Goal: Entertainment & Leisure: Consume media (video, audio)

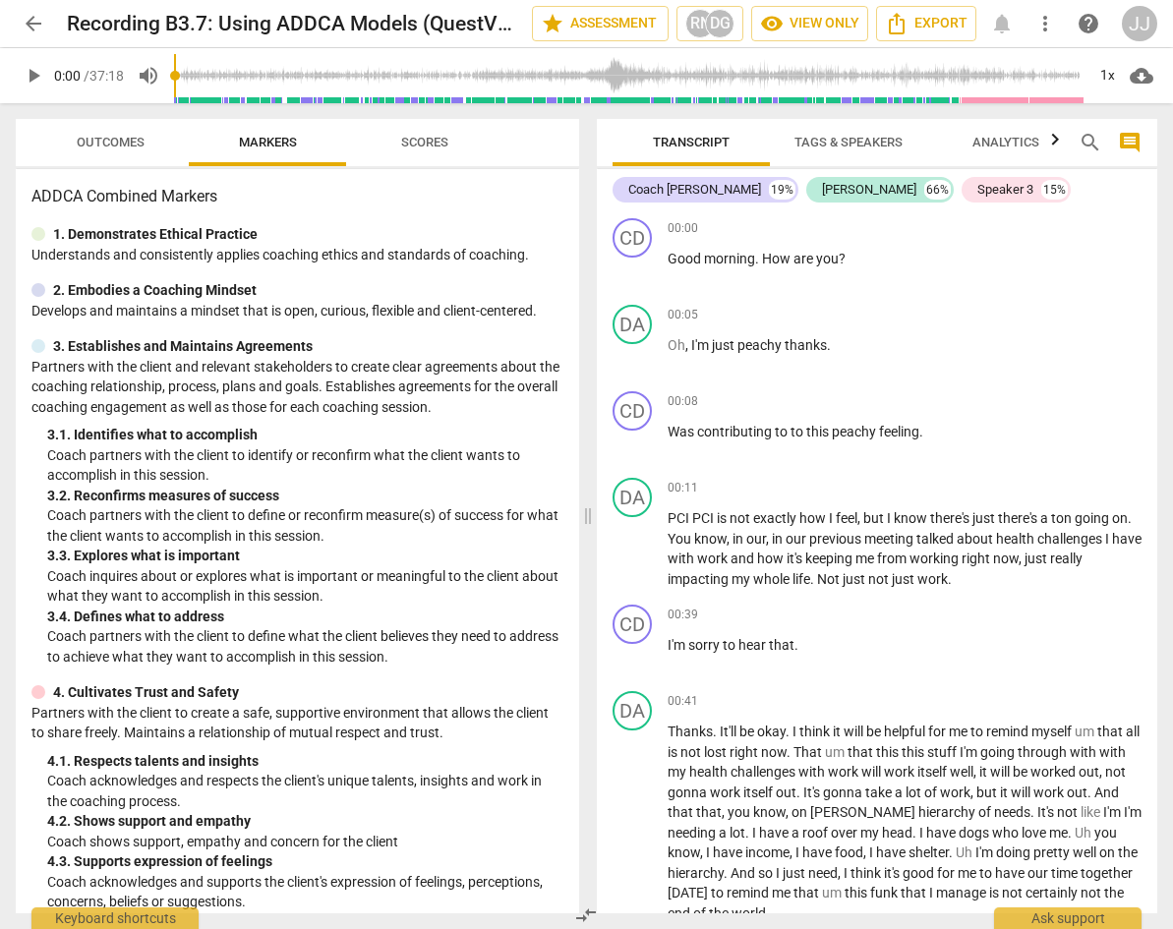
click at [37, 75] on span "play_arrow" at bounding box center [34, 76] width 24 height 24
click at [29, 74] on span "pause" at bounding box center [34, 76] width 24 height 24
click at [29, 74] on span "play_arrow" at bounding box center [34, 76] width 24 height 24
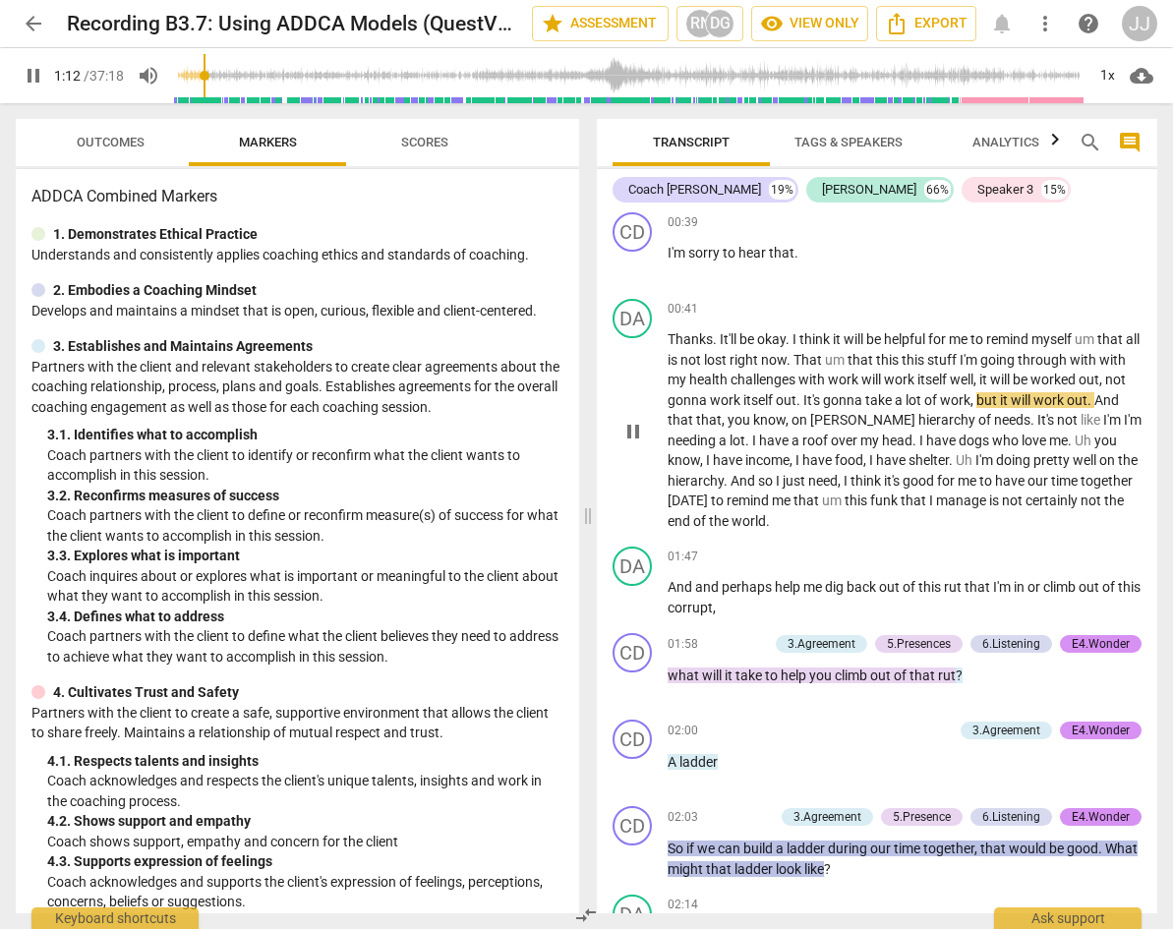
scroll to position [431, 0]
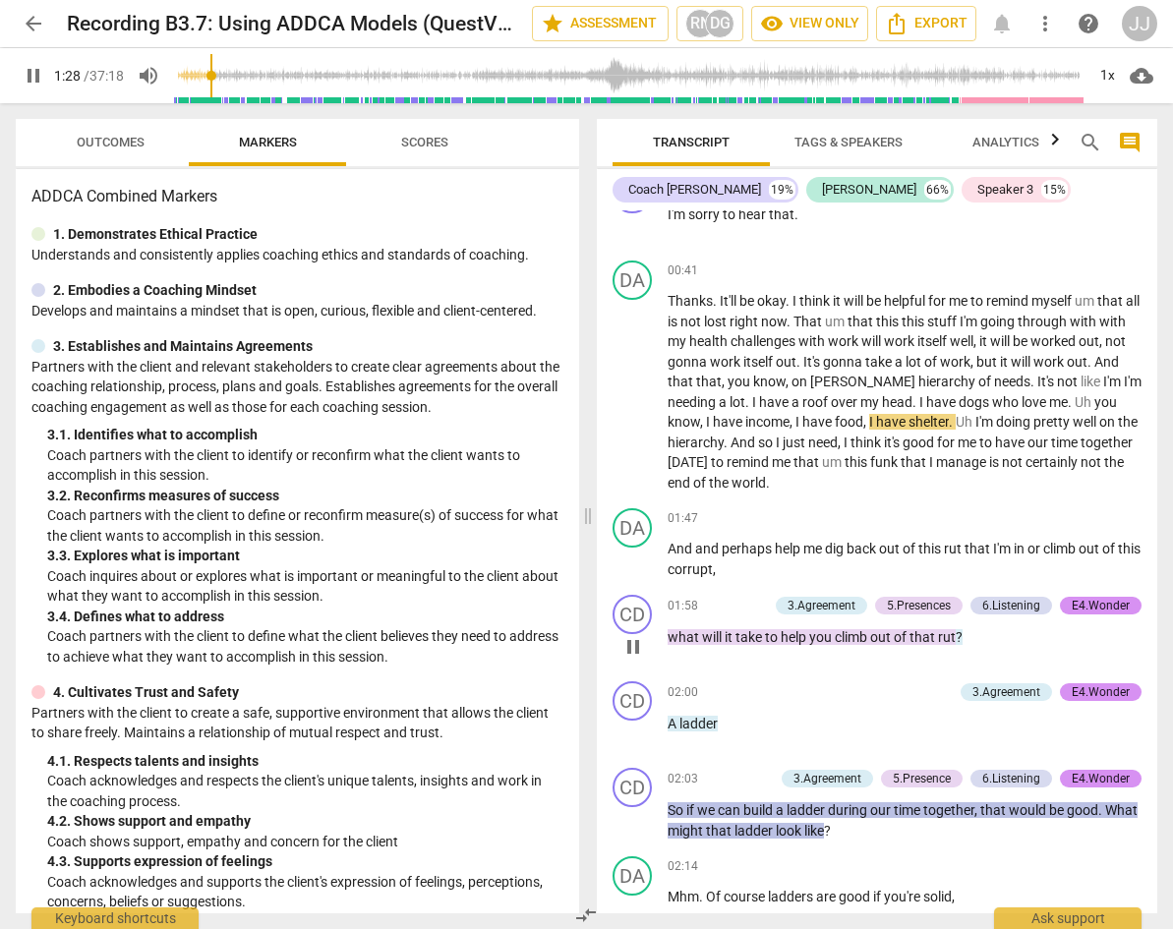
click at [750, 627] on p "what will it take to help you climb out of that [PERSON_NAME] ?" at bounding box center [904, 637] width 475 height 21
click at [730, 640] on span "it" at bounding box center [729, 637] width 11 height 16
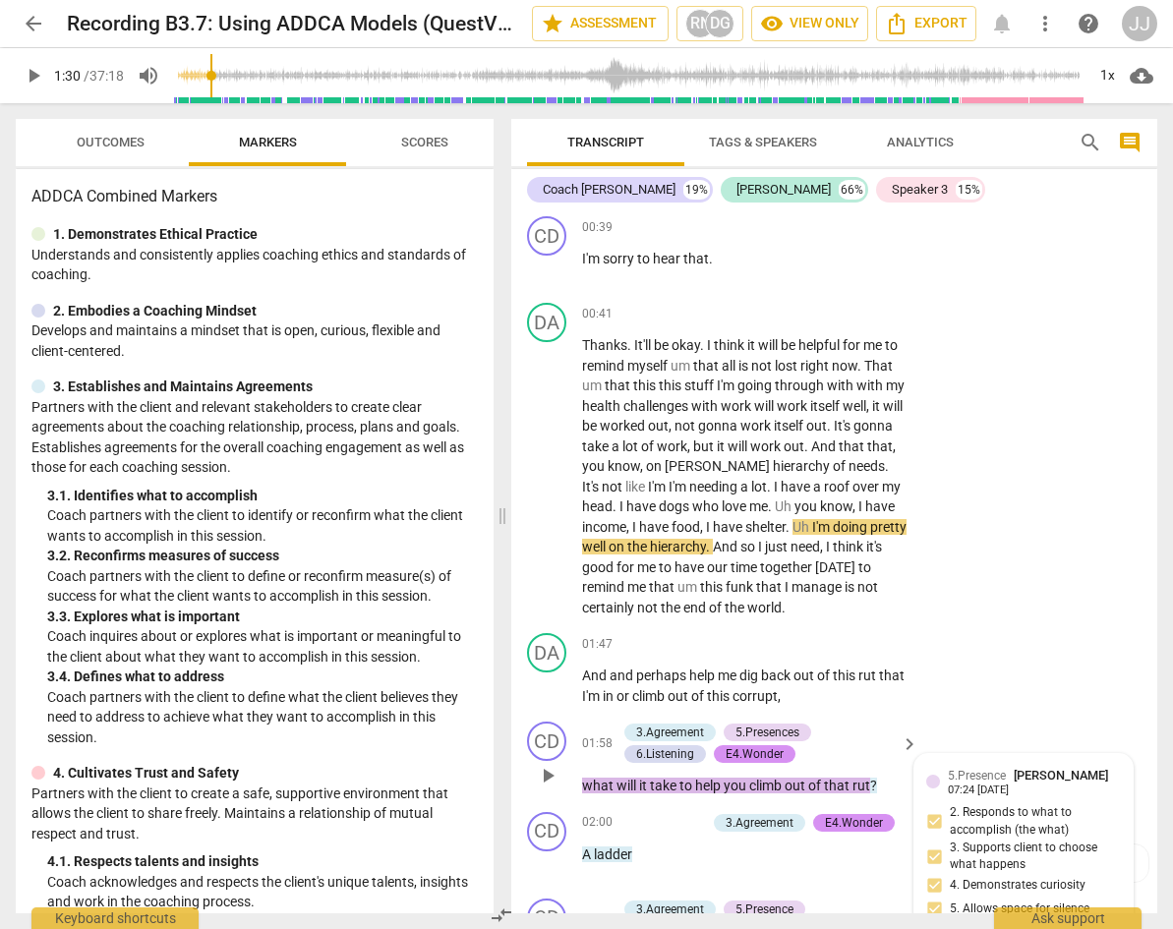
scroll to position [473, 0]
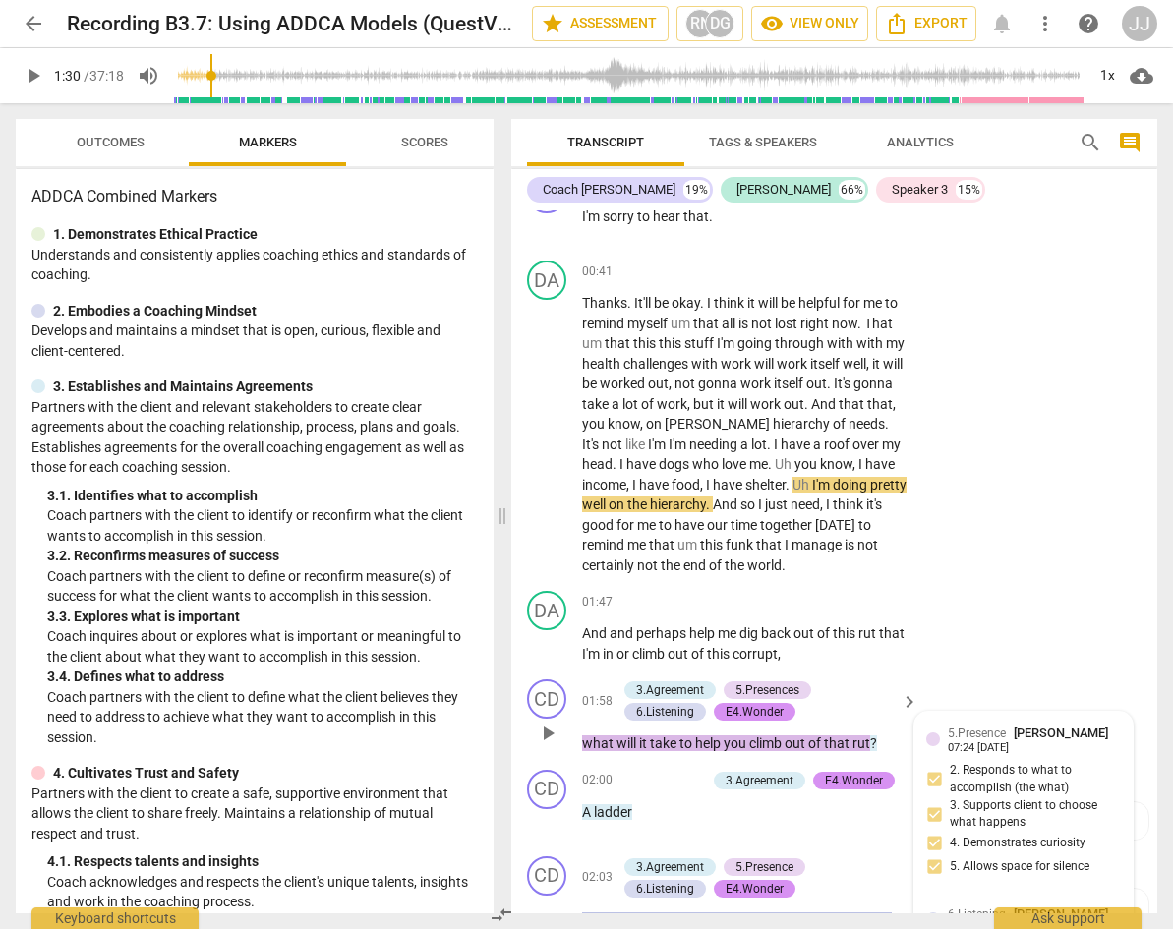
click at [550, 733] on span "play_arrow" at bounding box center [548, 734] width 24 height 24
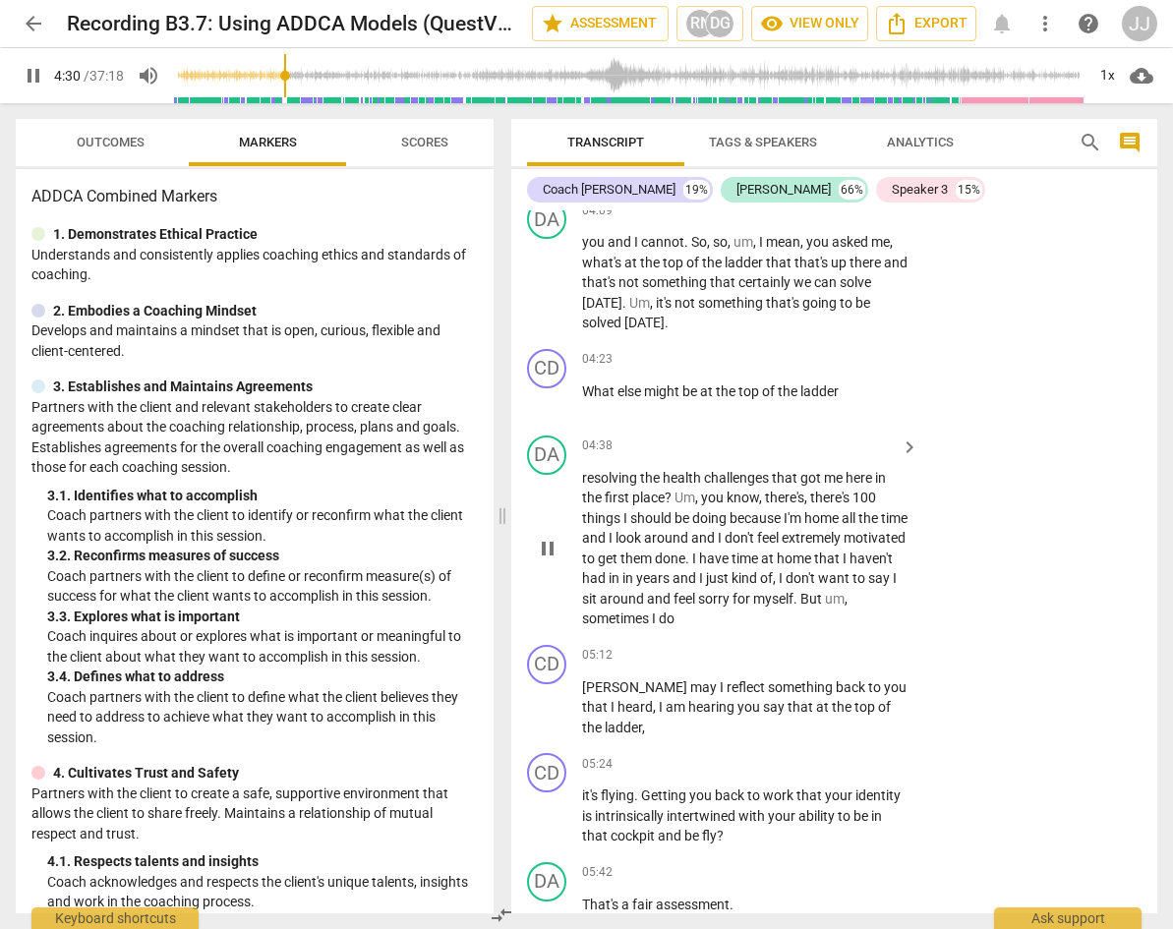
scroll to position [2122, 0]
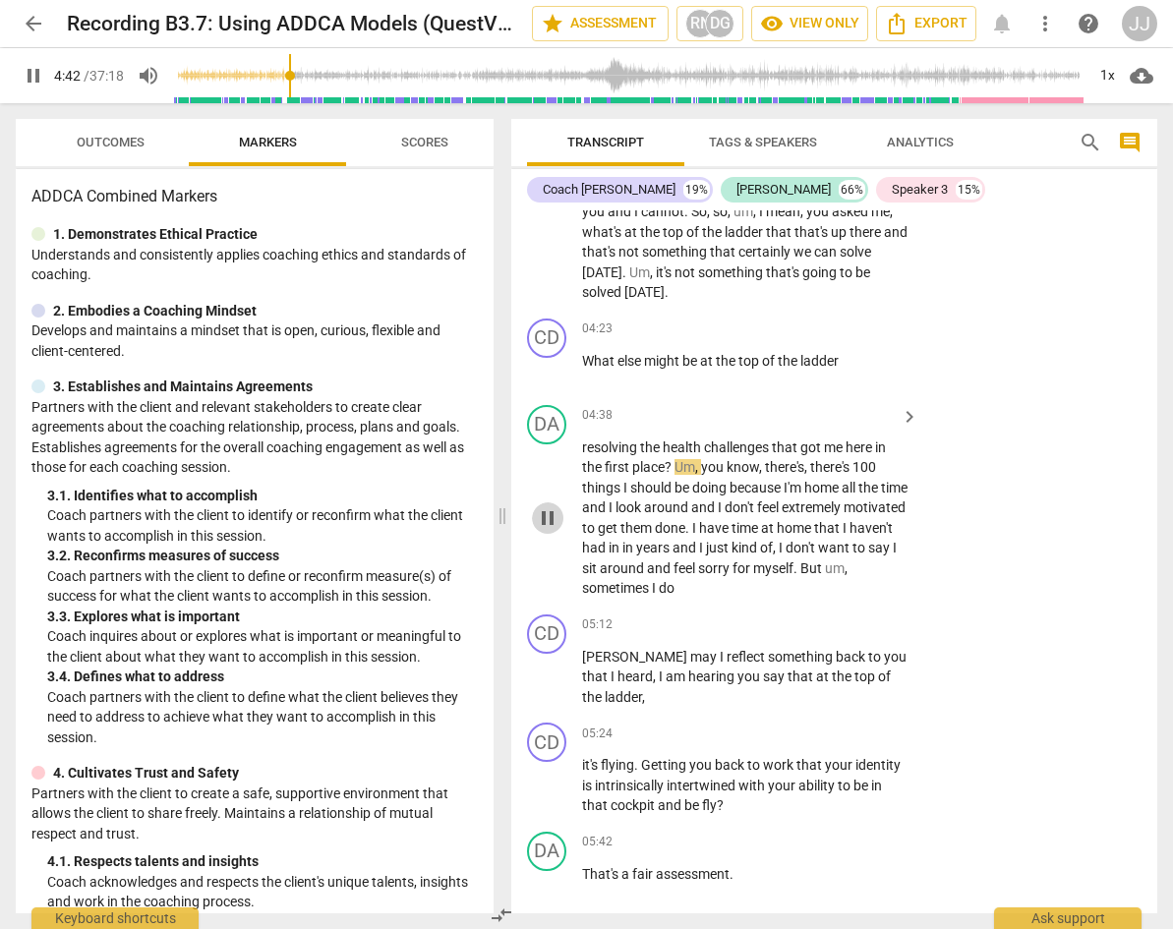
click at [546, 529] on span "pause" at bounding box center [548, 518] width 24 height 24
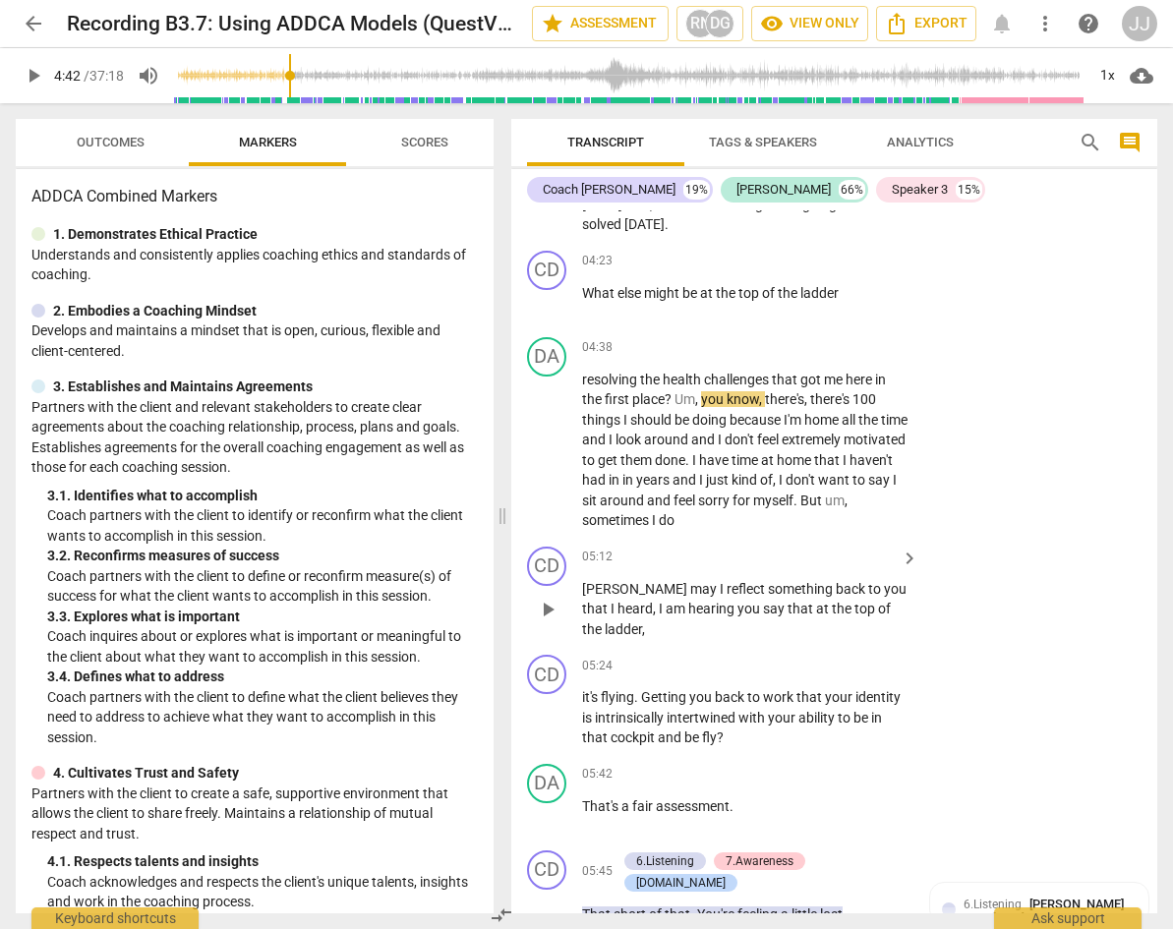
scroll to position [2194, 0]
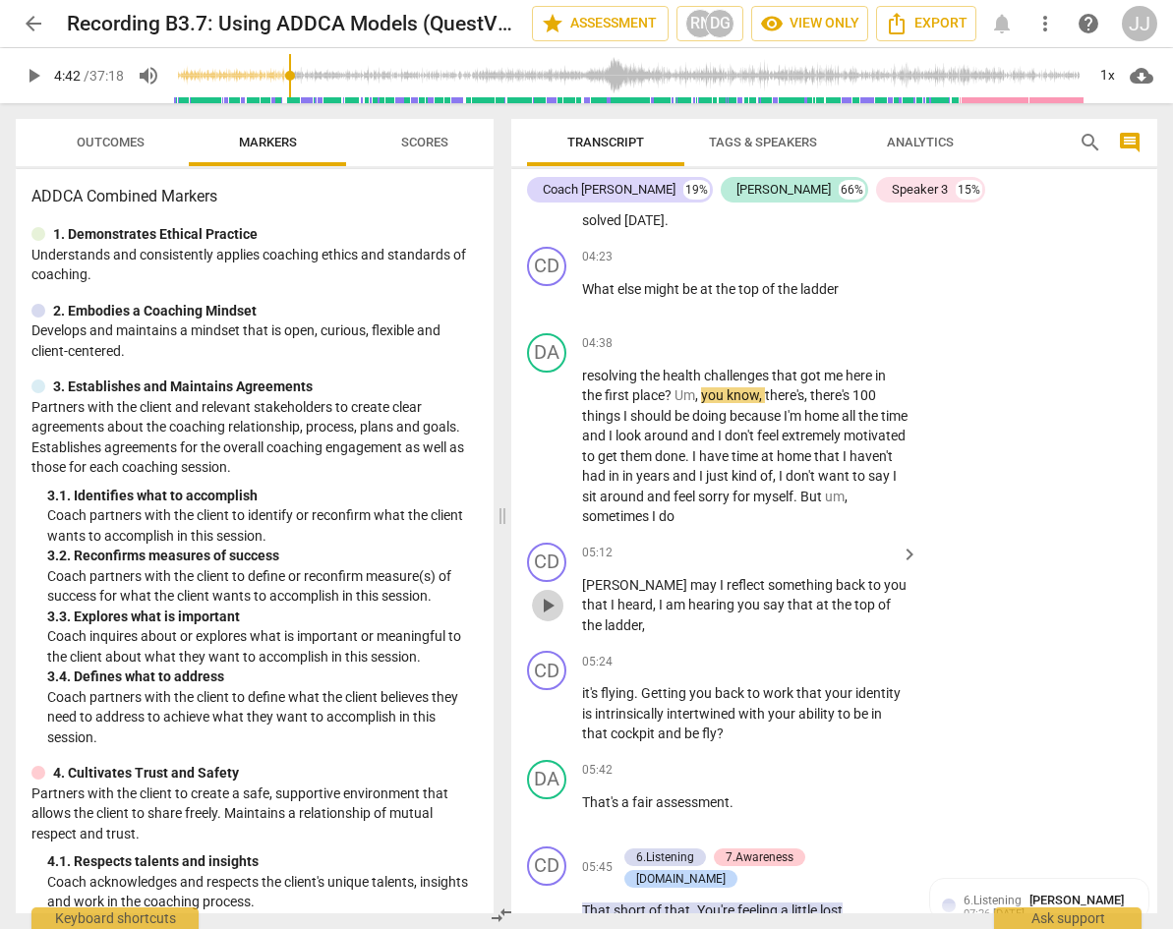
click at [551, 617] on span "play_arrow" at bounding box center [548, 606] width 24 height 24
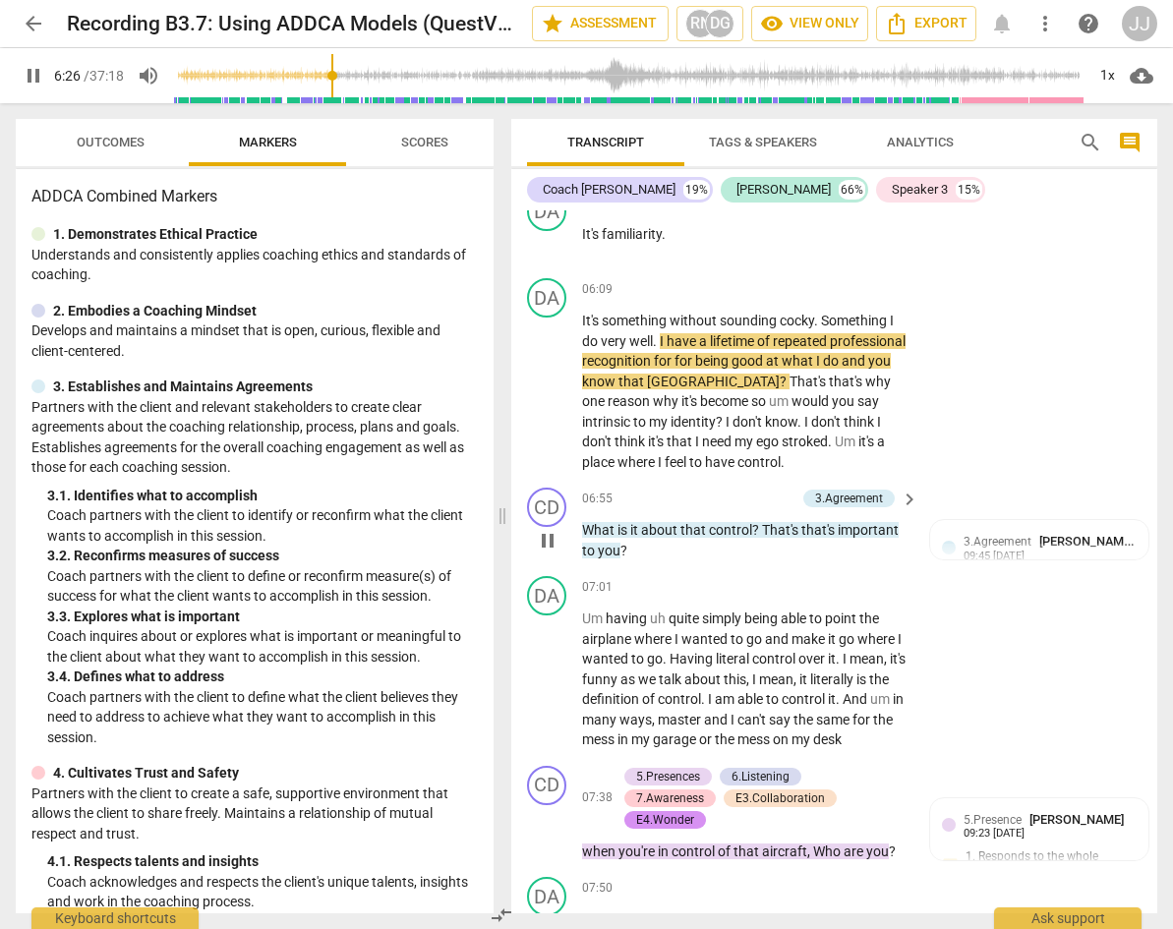
scroll to position [3153, 0]
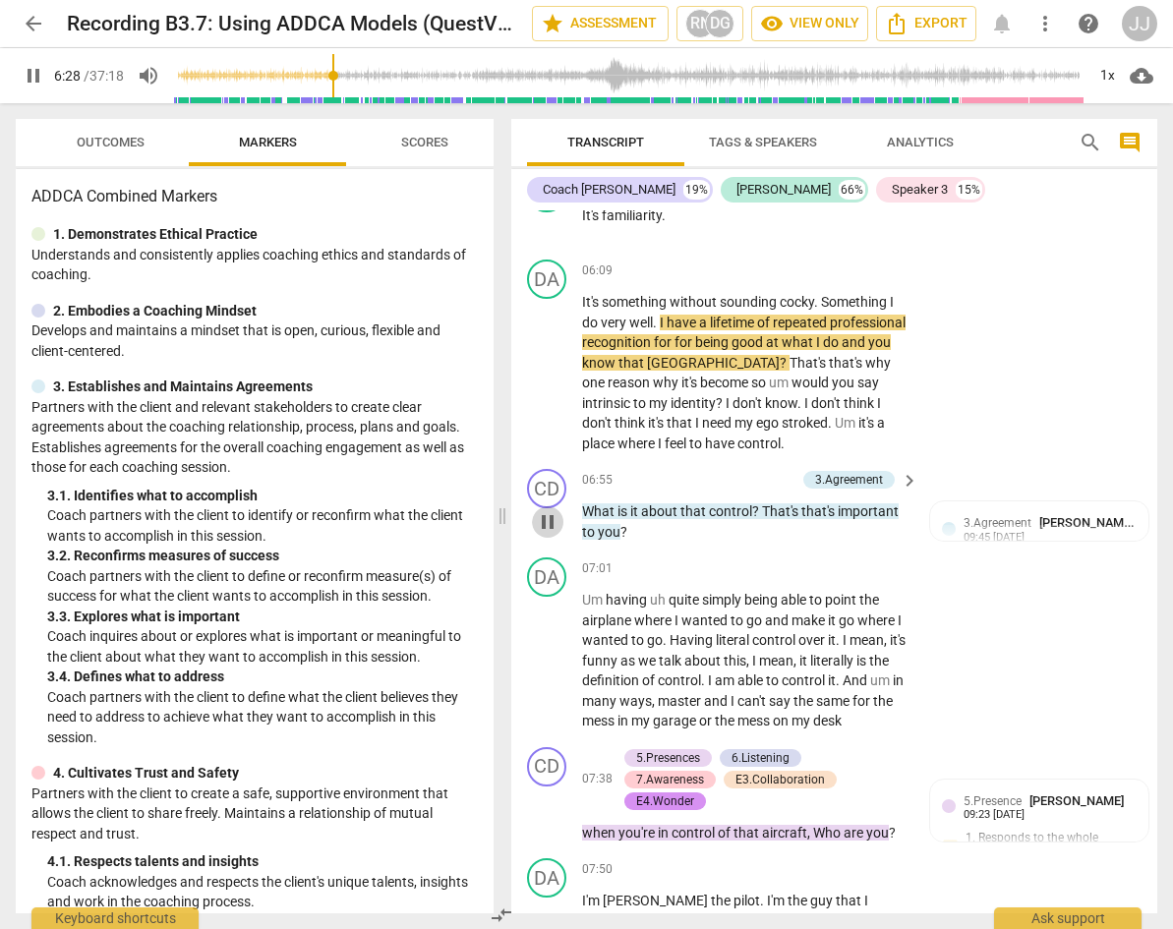
click at [546, 534] on span "pause" at bounding box center [548, 522] width 24 height 24
click at [547, 534] on span "play_arrow" at bounding box center [548, 522] width 24 height 24
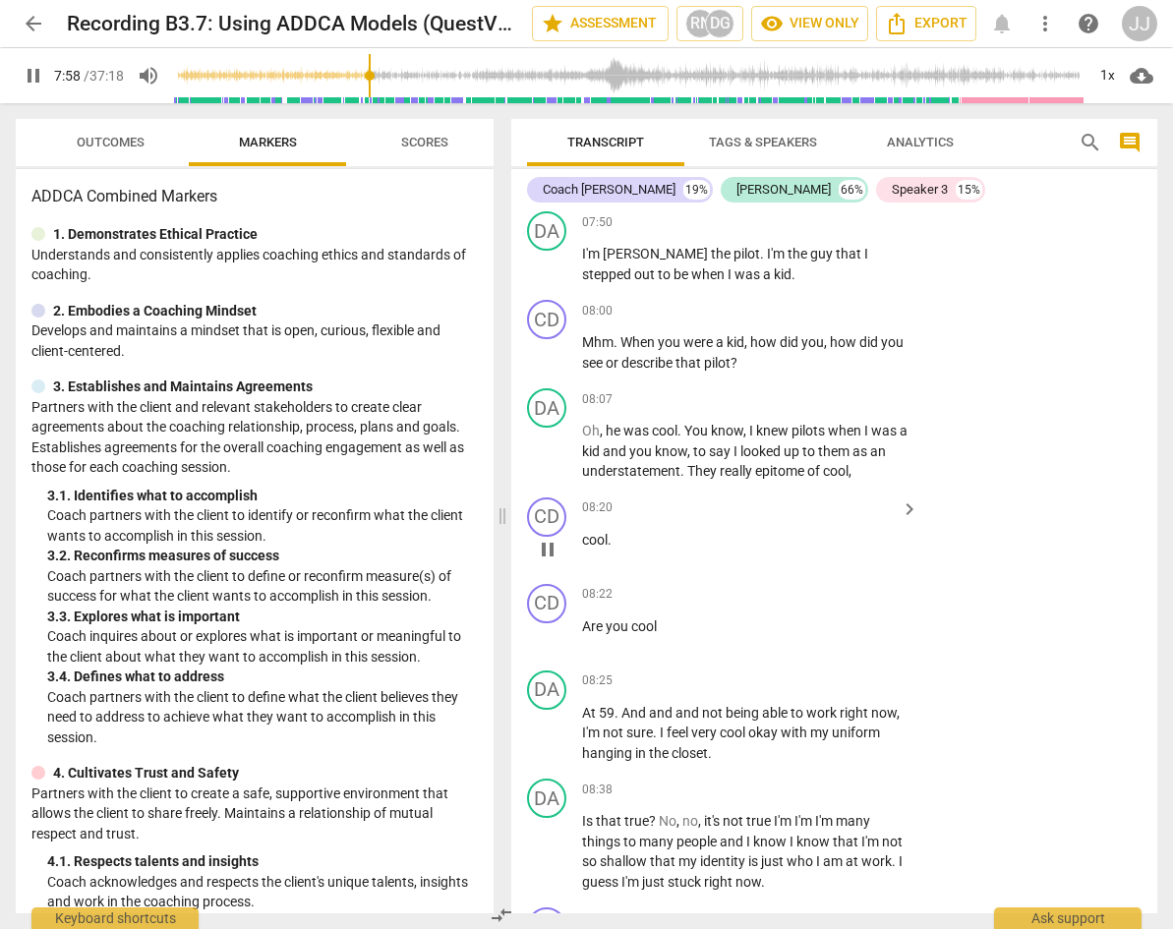
scroll to position [3822, 0]
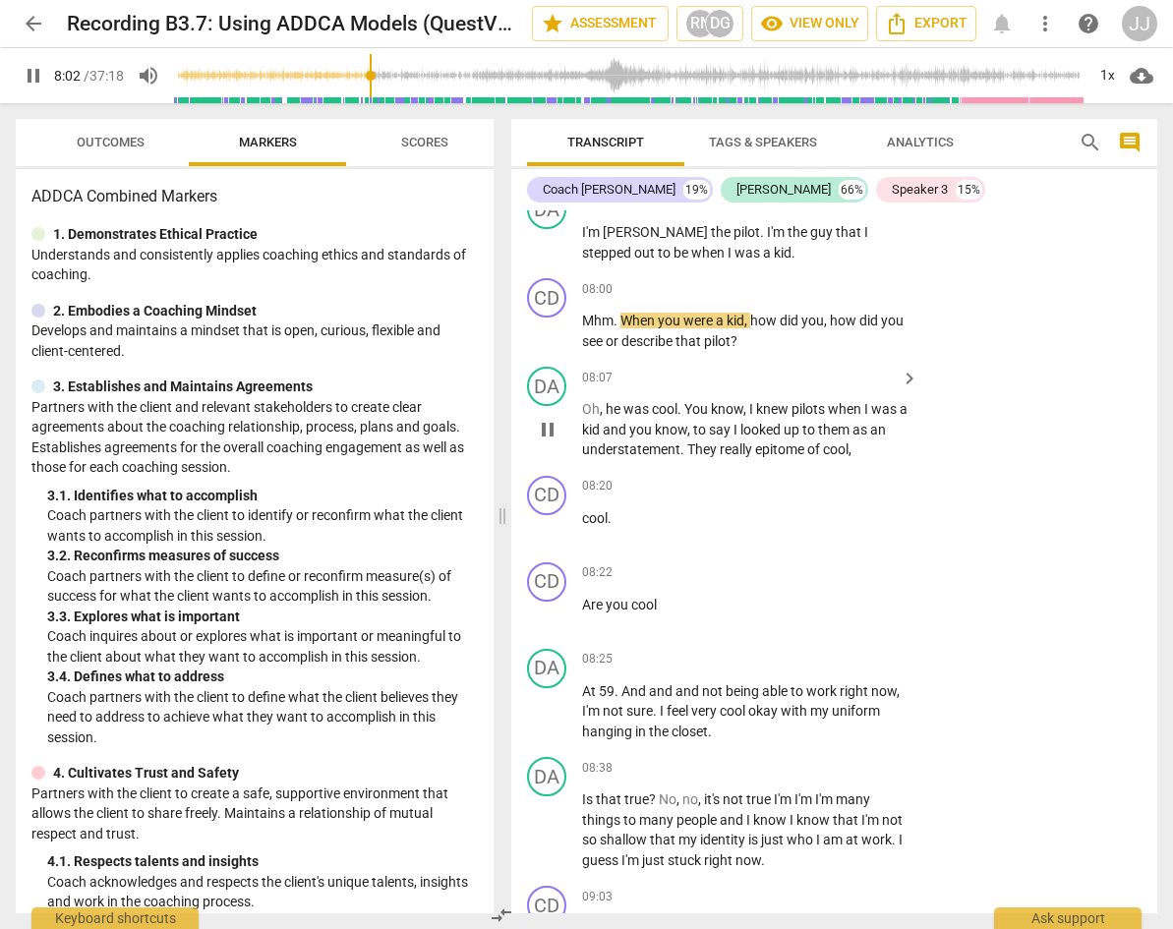
click at [554, 441] on span "pause" at bounding box center [548, 430] width 24 height 24
click at [554, 441] on span "play_arrow" at bounding box center [548, 430] width 24 height 24
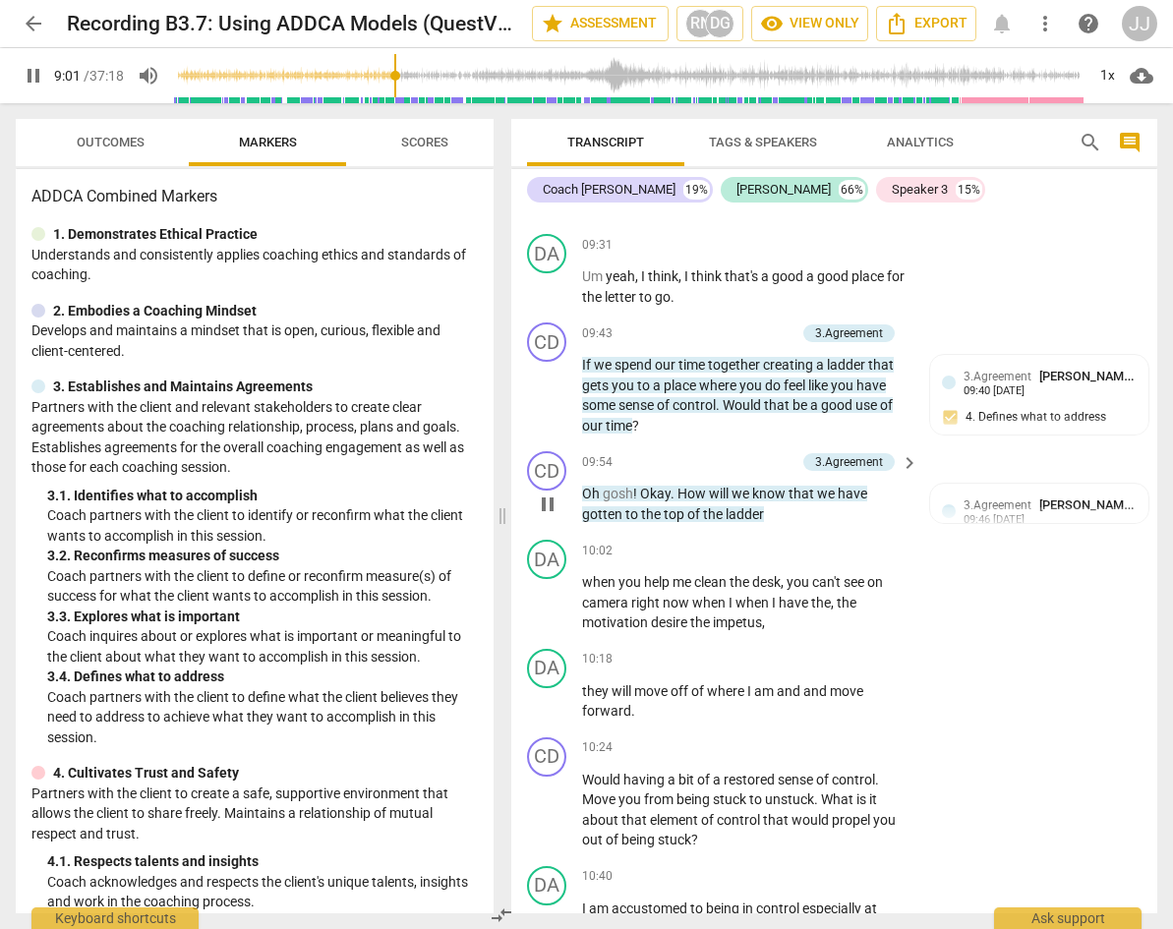
scroll to position [4706, 0]
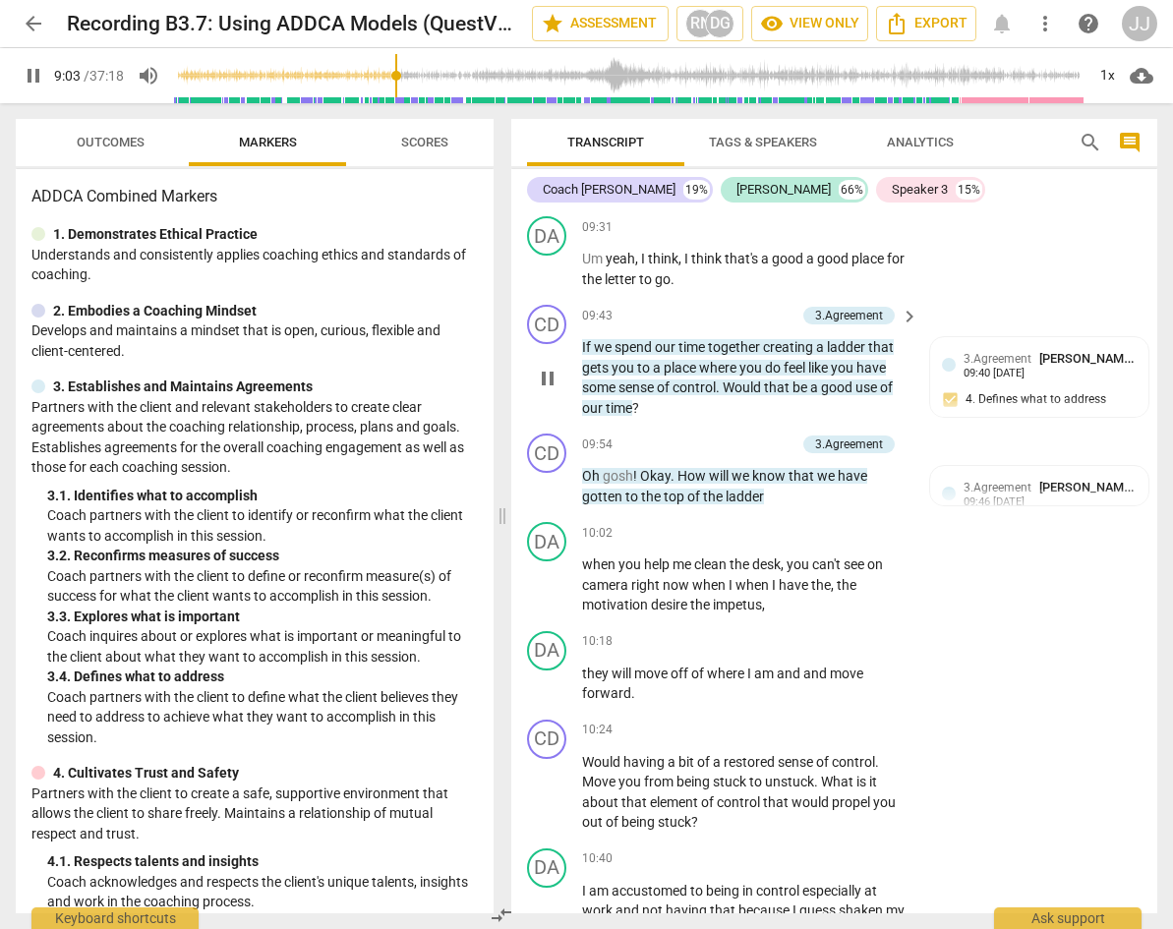
click at [554, 385] on span "pause" at bounding box center [548, 379] width 24 height 24
click at [541, 390] on span "play_arrow" at bounding box center [548, 379] width 24 height 24
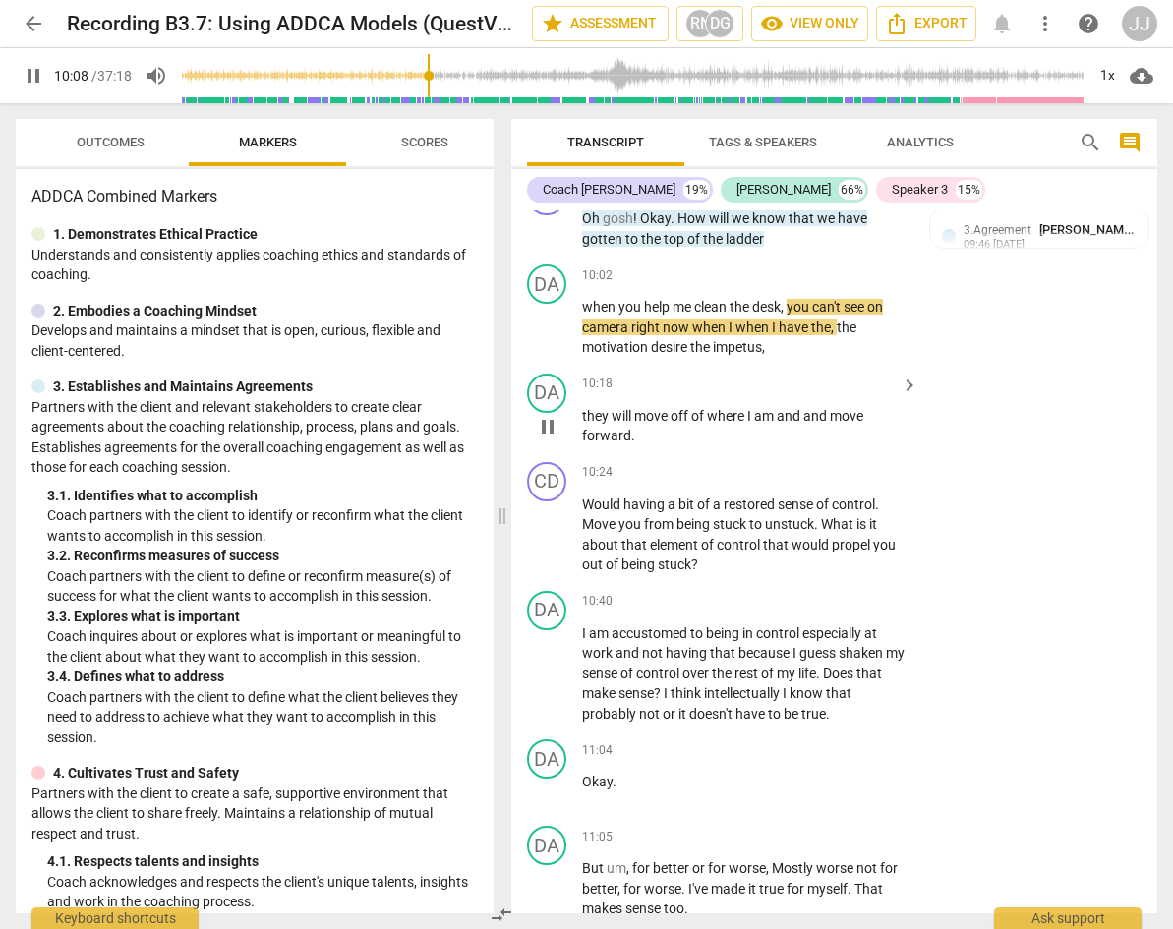
scroll to position [4985, 0]
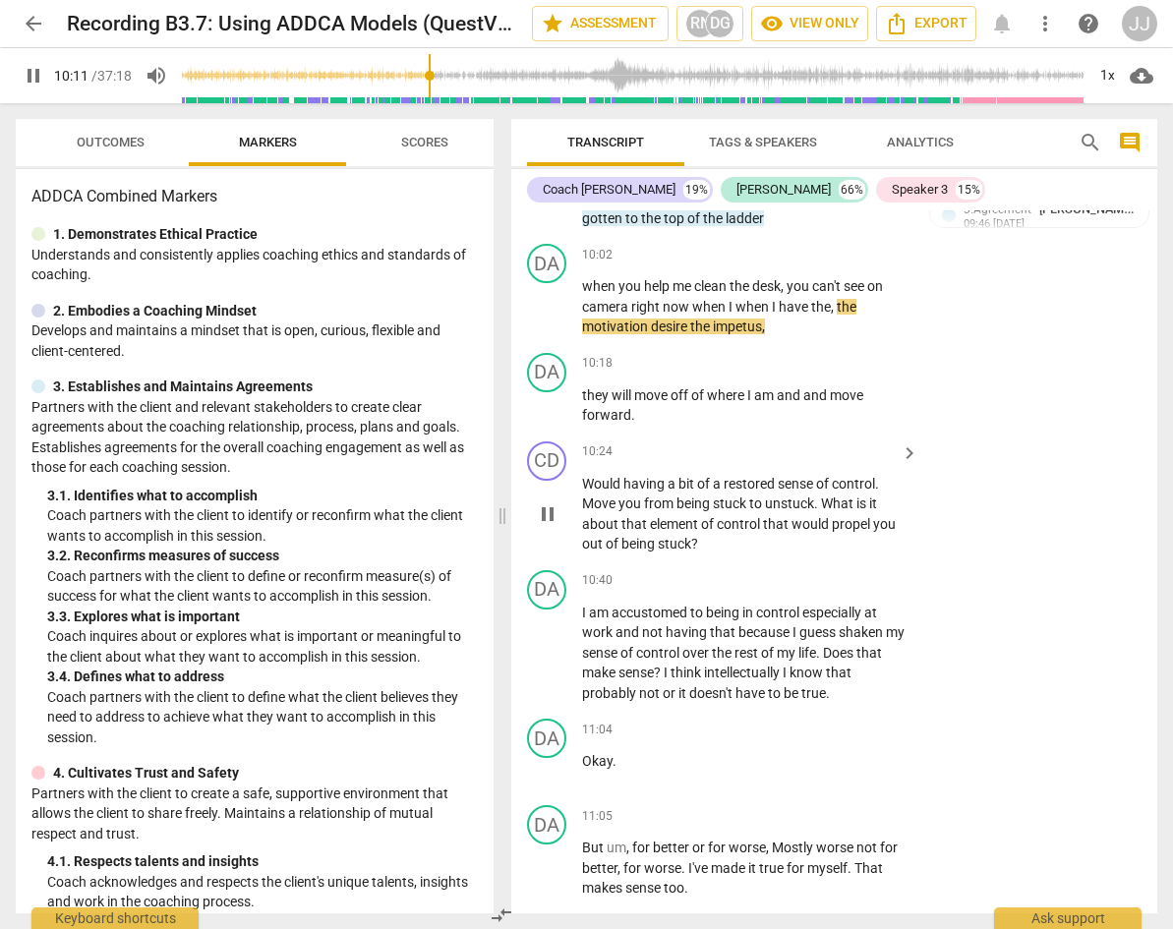
click at [562, 532] on div "play_arrow pause" at bounding box center [557, 515] width 50 height 68
click at [559, 526] on span "pause" at bounding box center [547, 514] width 31 height 24
click at [559, 526] on span "play_arrow" at bounding box center [547, 514] width 31 height 24
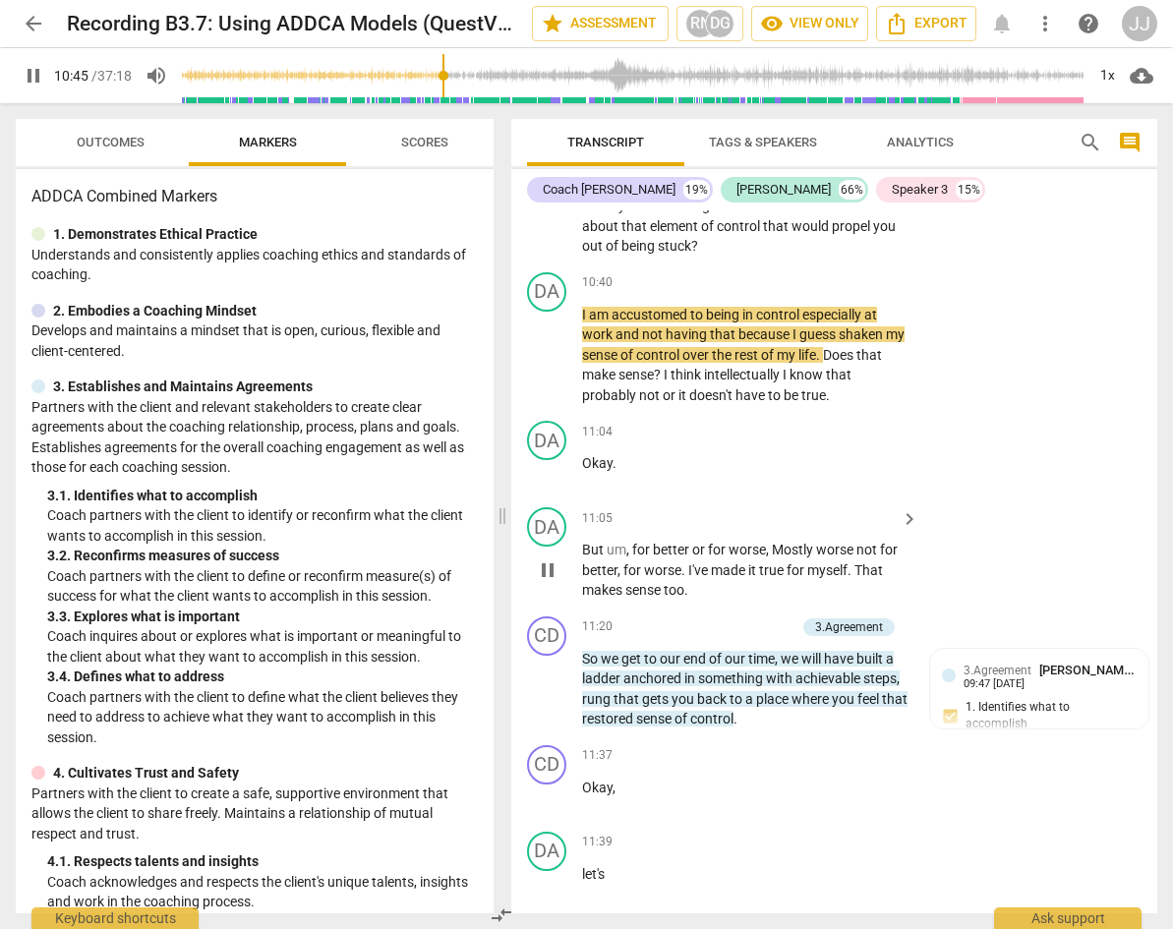
scroll to position [5283, 0]
click at [546, 581] on span "pause" at bounding box center [548, 569] width 24 height 24
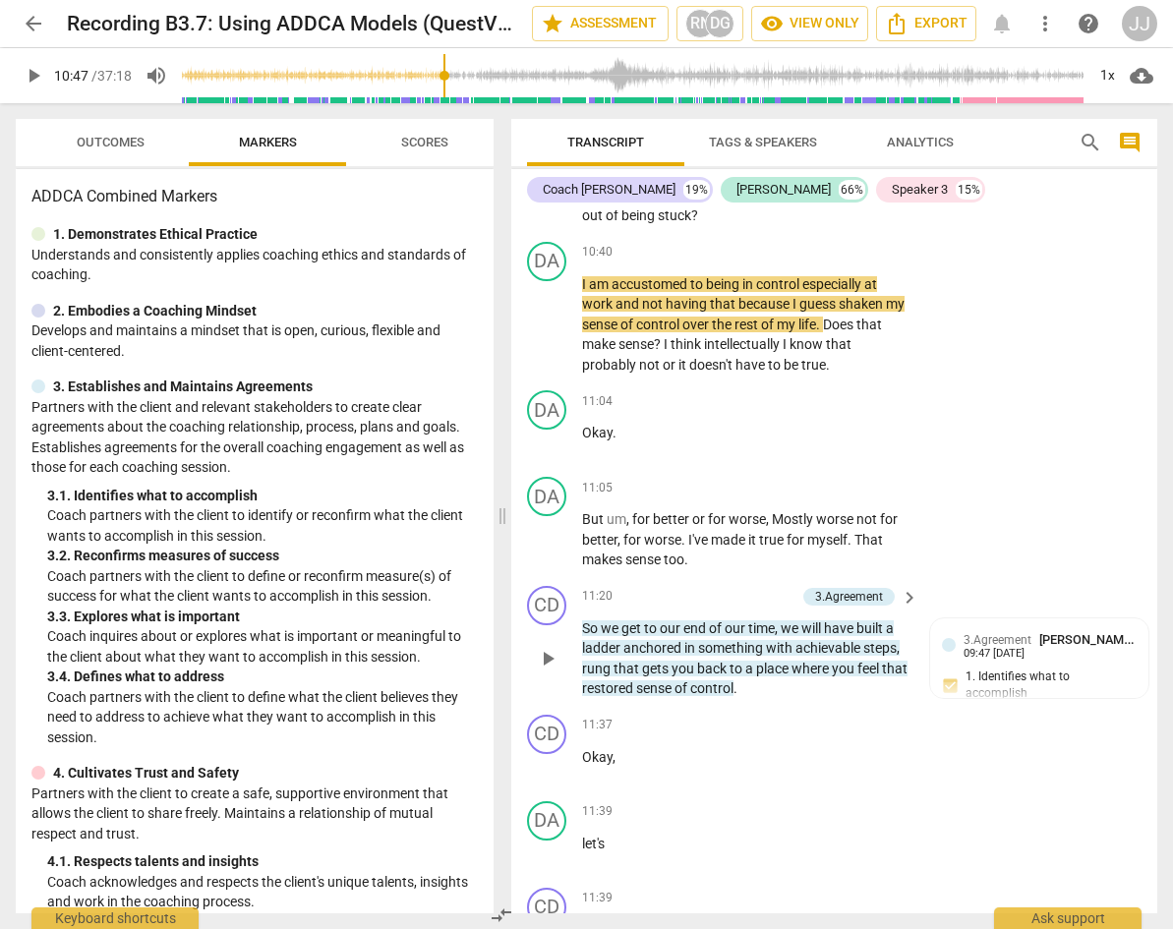
scroll to position [5362, 0]
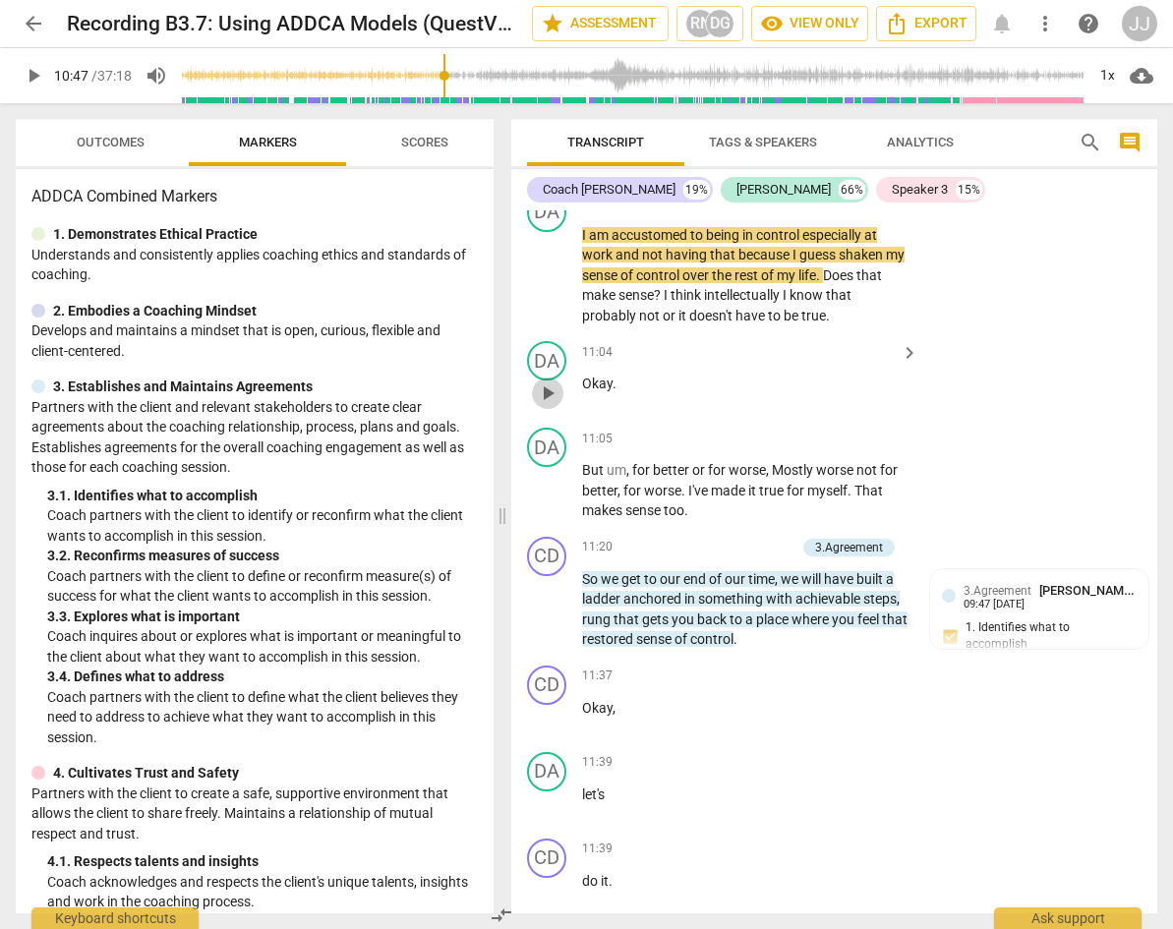
click at [549, 405] on span "play_arrow" at bounding box center [548, 393] width 24 height 24
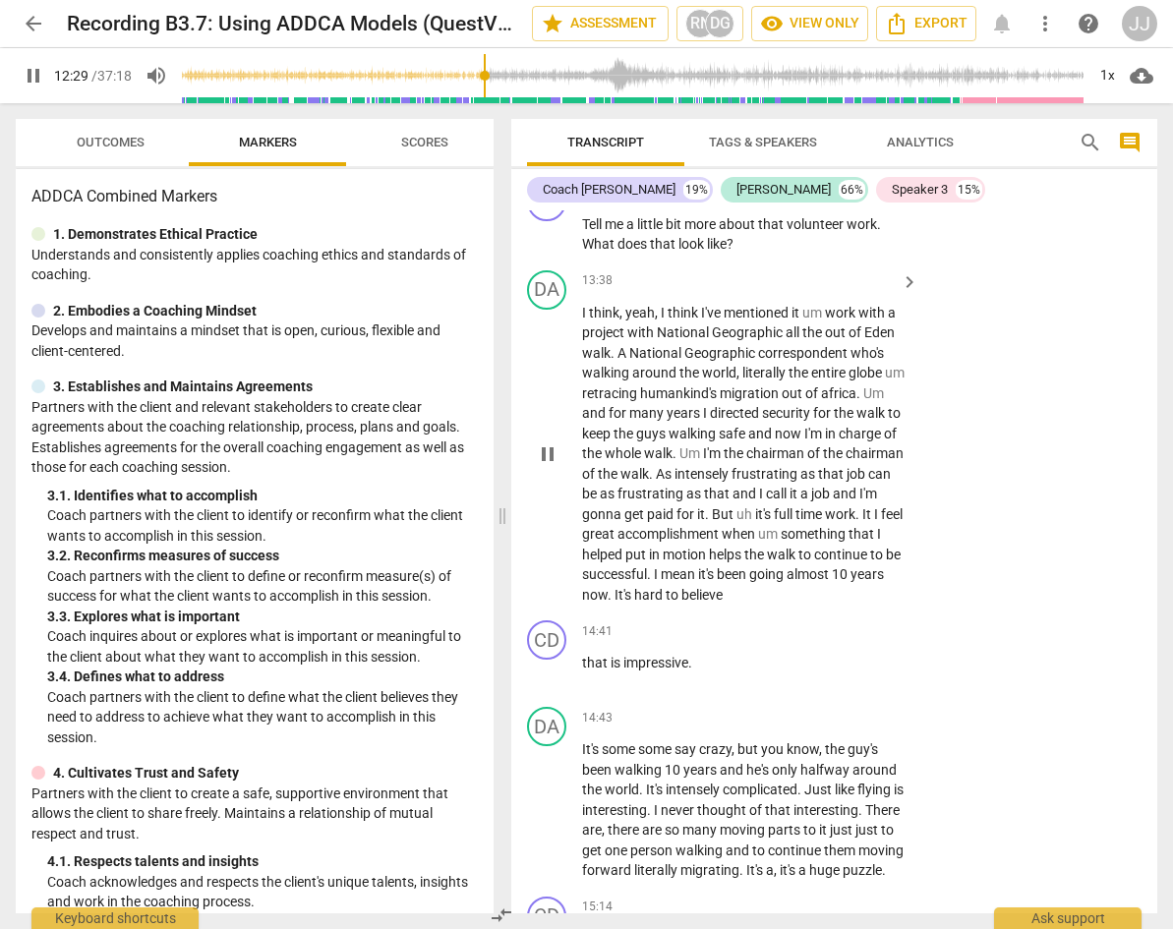
scroll to position [6879, 0]
click at [565, 467] on div "play_arrow pause" at bounding box center [557, 454] width 50 height 290
click at [549, 465] on span "pause" at bounding box center [548, 453] width 24 height 24
click at [549, 465] on span "play_arrow" at bounding box center [548, 453] width 24 height 24
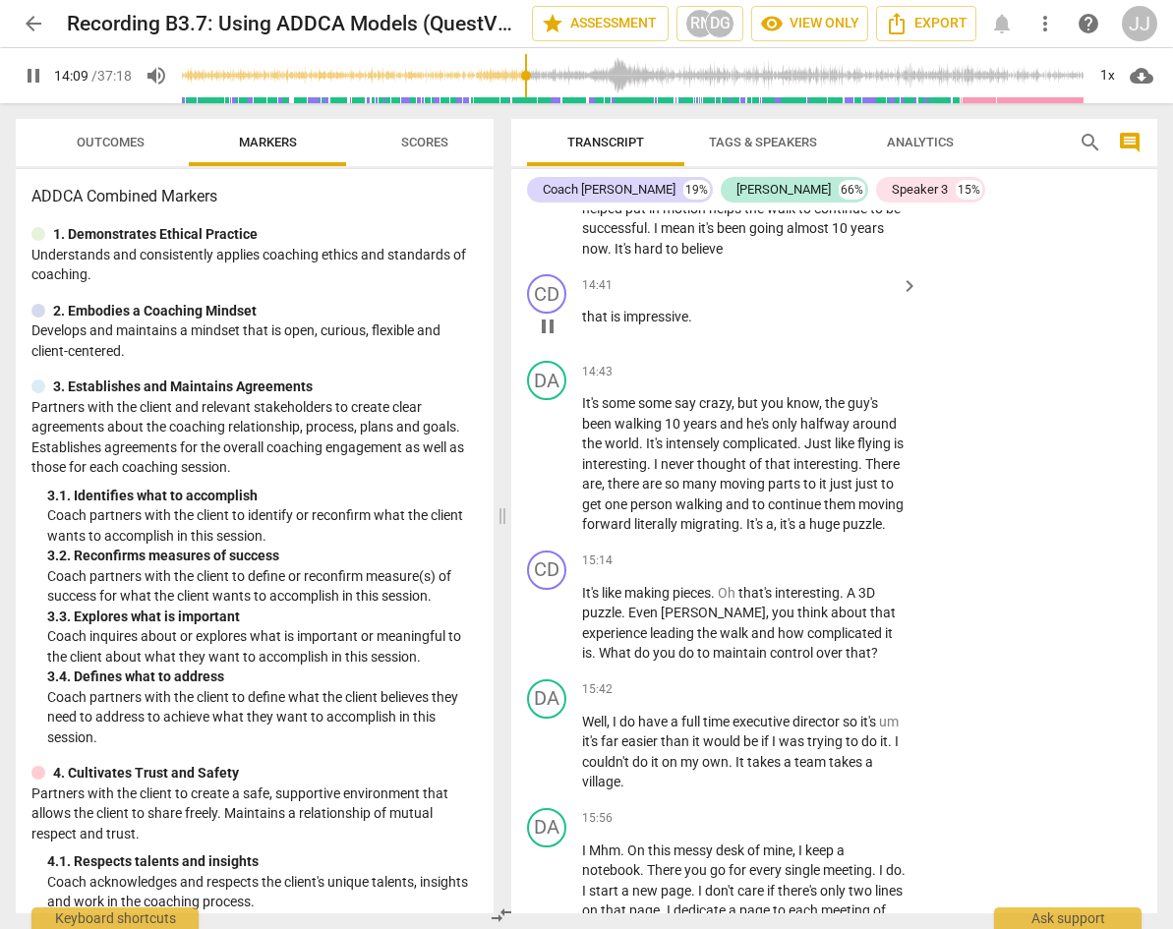
scroll to position [7227, 0]
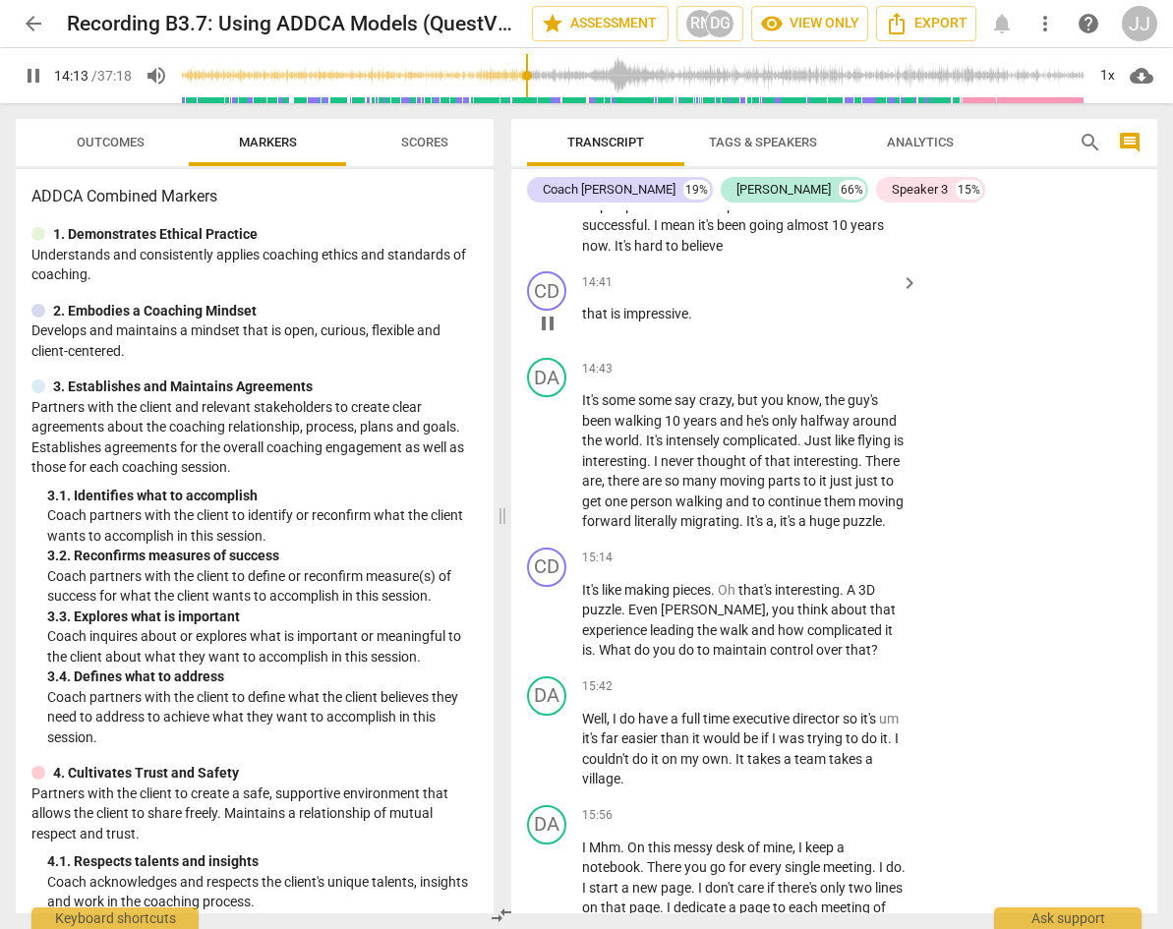
click at [551, 335] on span "pause" at bounding box center [548, 324] width 24 height 24
click at [551, 335] on span "play_arrow" at bounding box center [548, 324] width 24 height 24
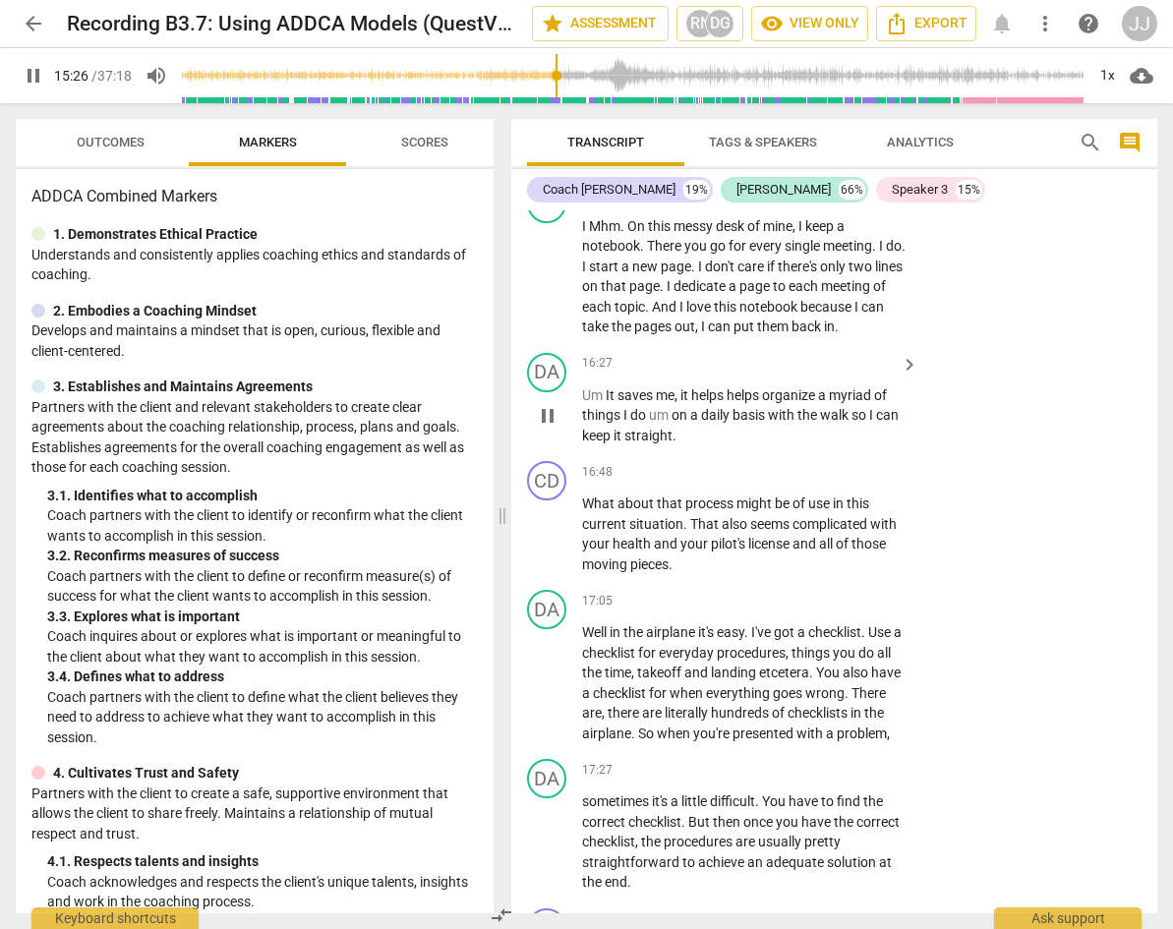
scroll to position [7882, 0]
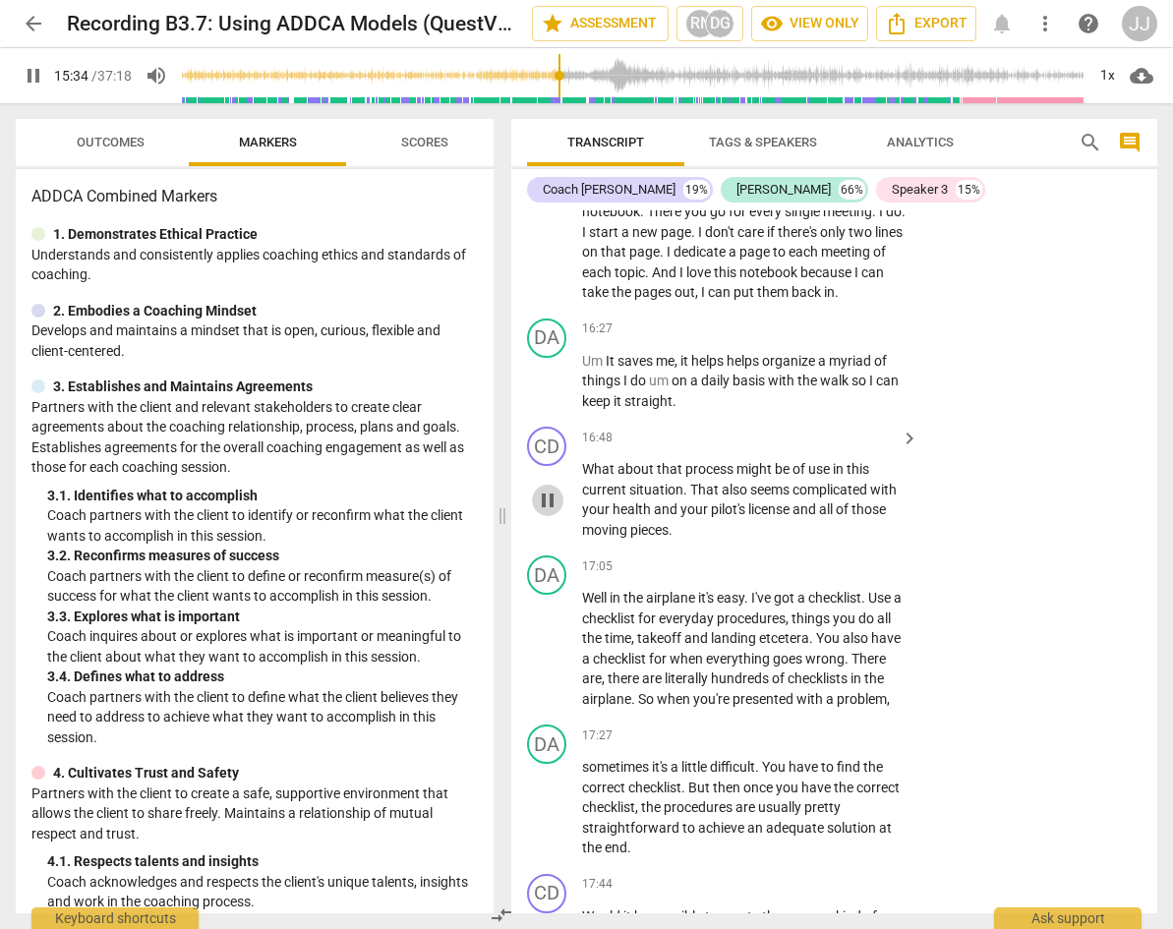
click at [553, 512] on span "pause" at bounding box center [548, 501] width 24 height 24
click at [553, 512] on span "play_arrow" at bounding box center [548, 501] width 24 height 24
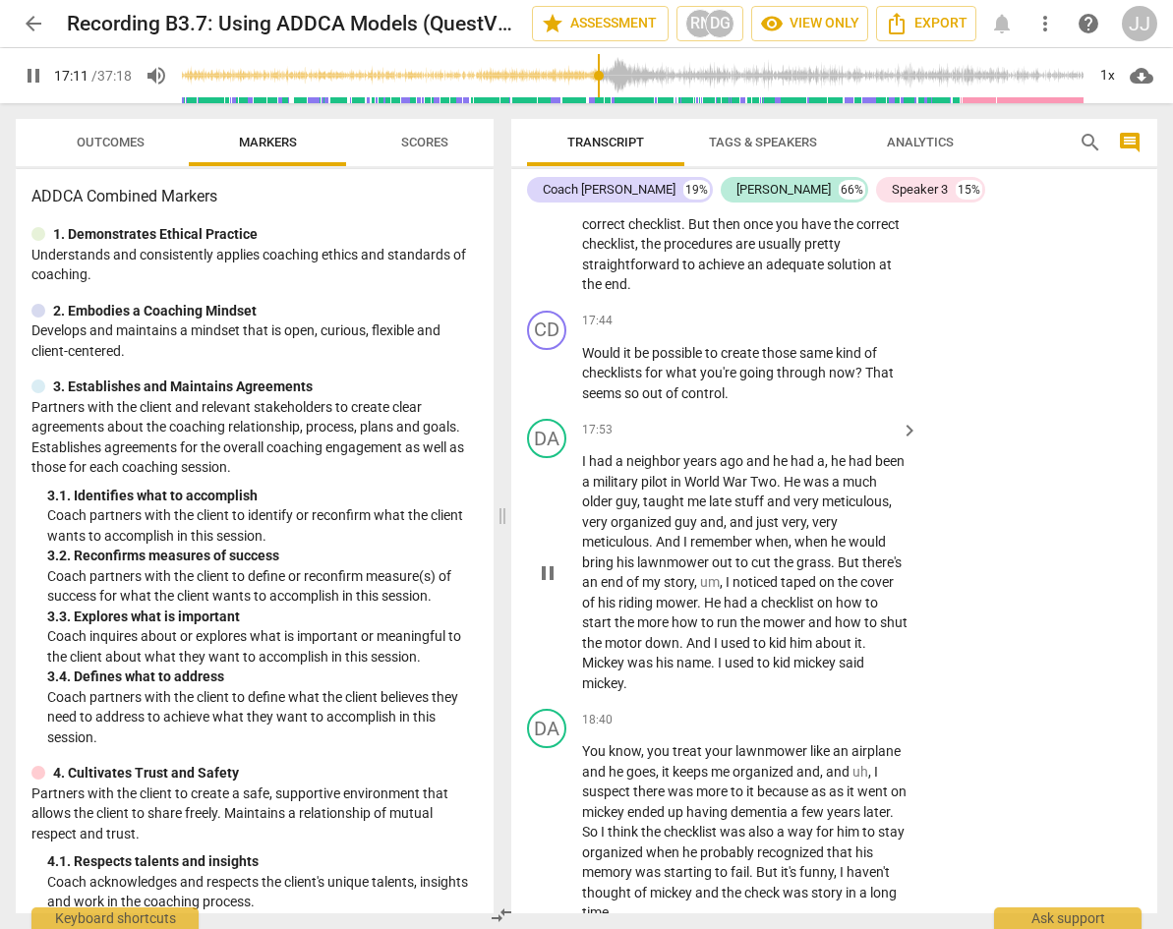
scroll to position [8446, 0]
click at [550, 385] on span "pause" at bounding box center [548, 374] width 24 height 24
click at [550, 385] on span "play_arrow" at bounding box center [548, 374] width 24 height 24
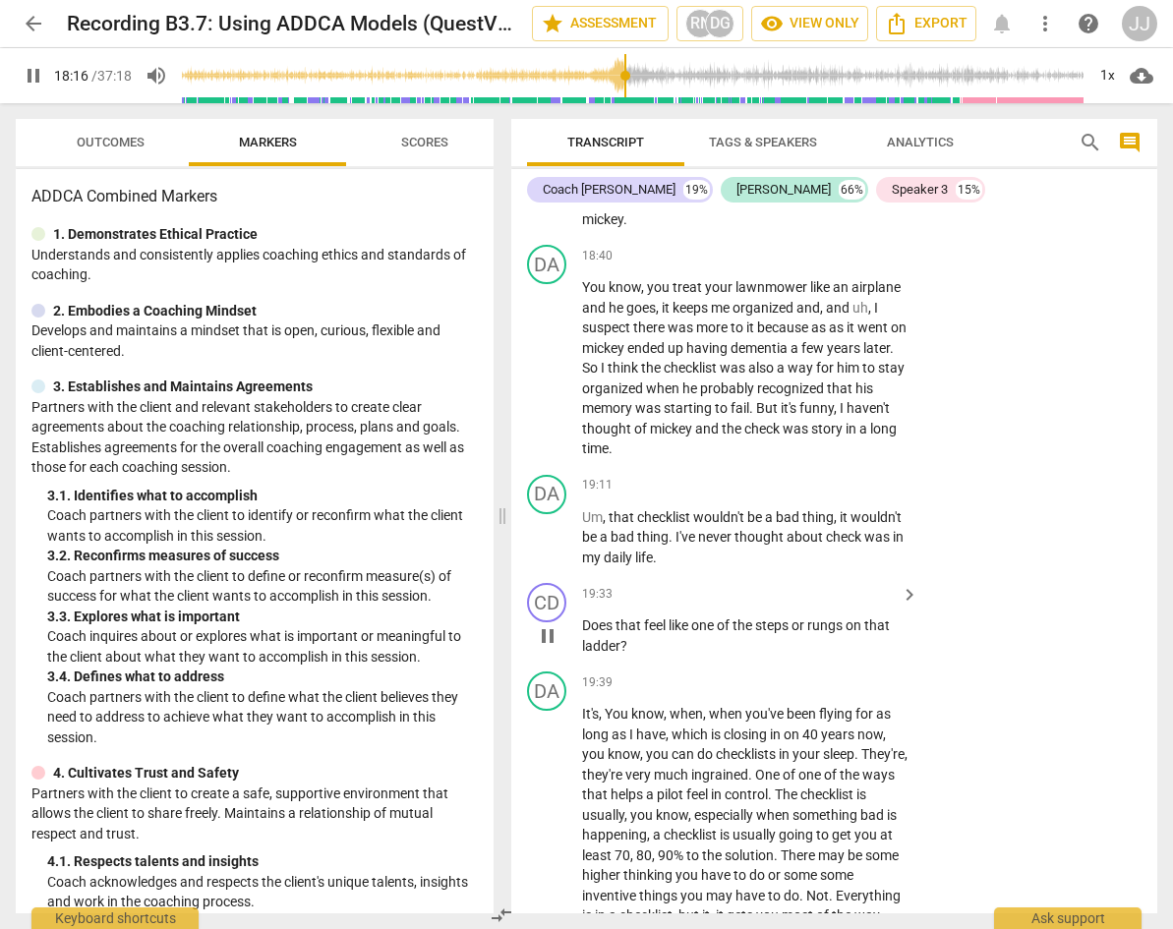
scroll to position [8970, 0]
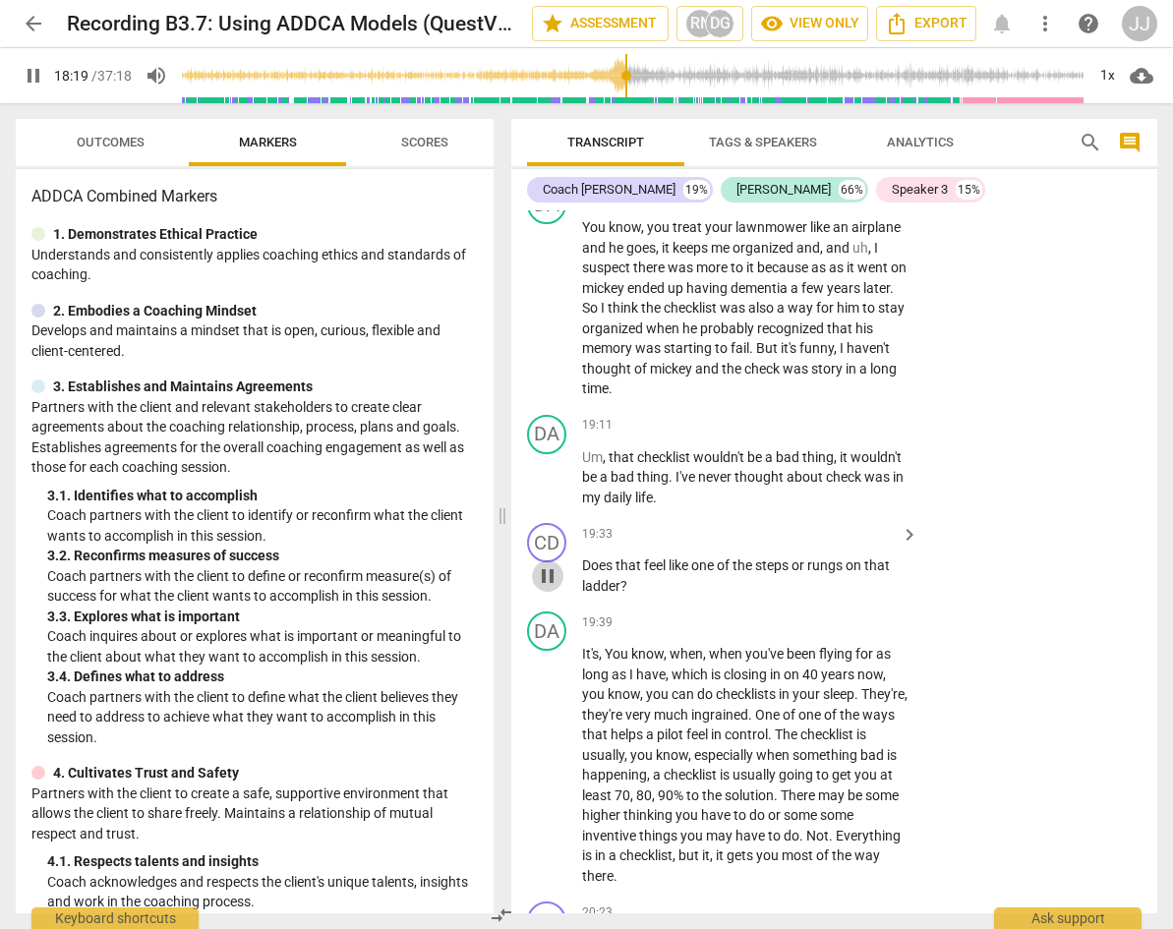
click at [545, 588] on span "pause" at bounding box center [548, 576] width 24 height 24
click at [545, 588] on span "play_arrow" at bounding box center [548, 576] width 24 height 24
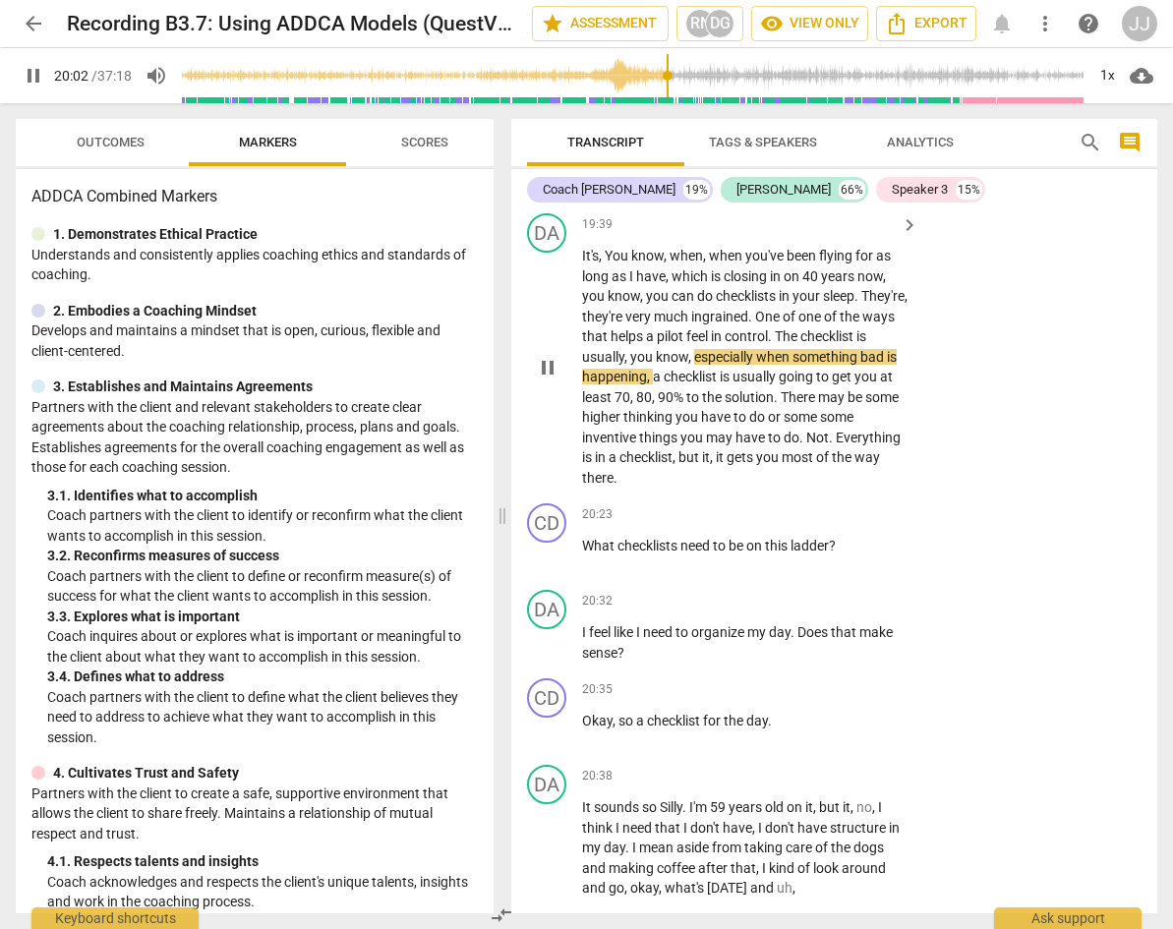
scroll to position [9377, 0]
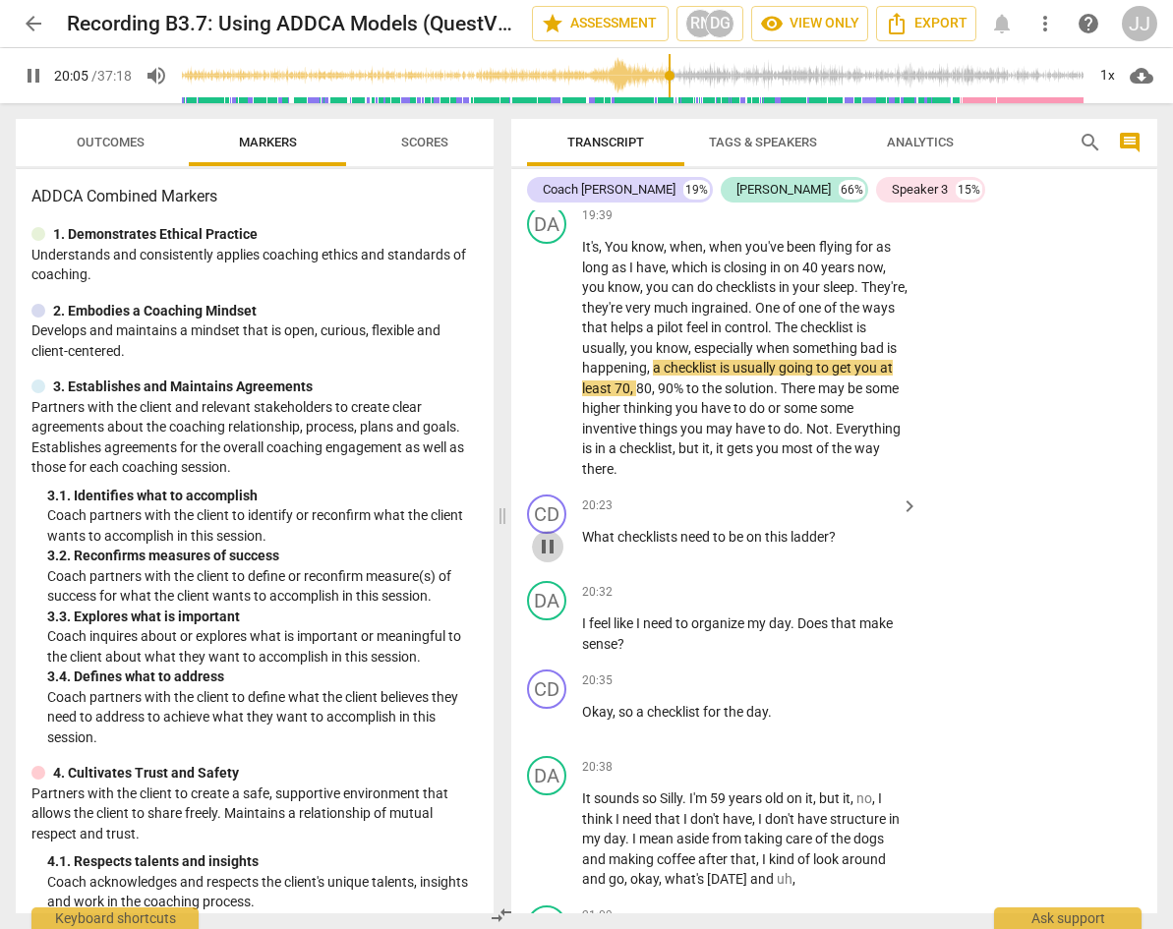
click at [548, 558] on span "pause" at bounding box center [548, 547] width 24 height 24
click at [548, 558] on span "play_arrow" at bounding box center [548, 547] width 24 height 24
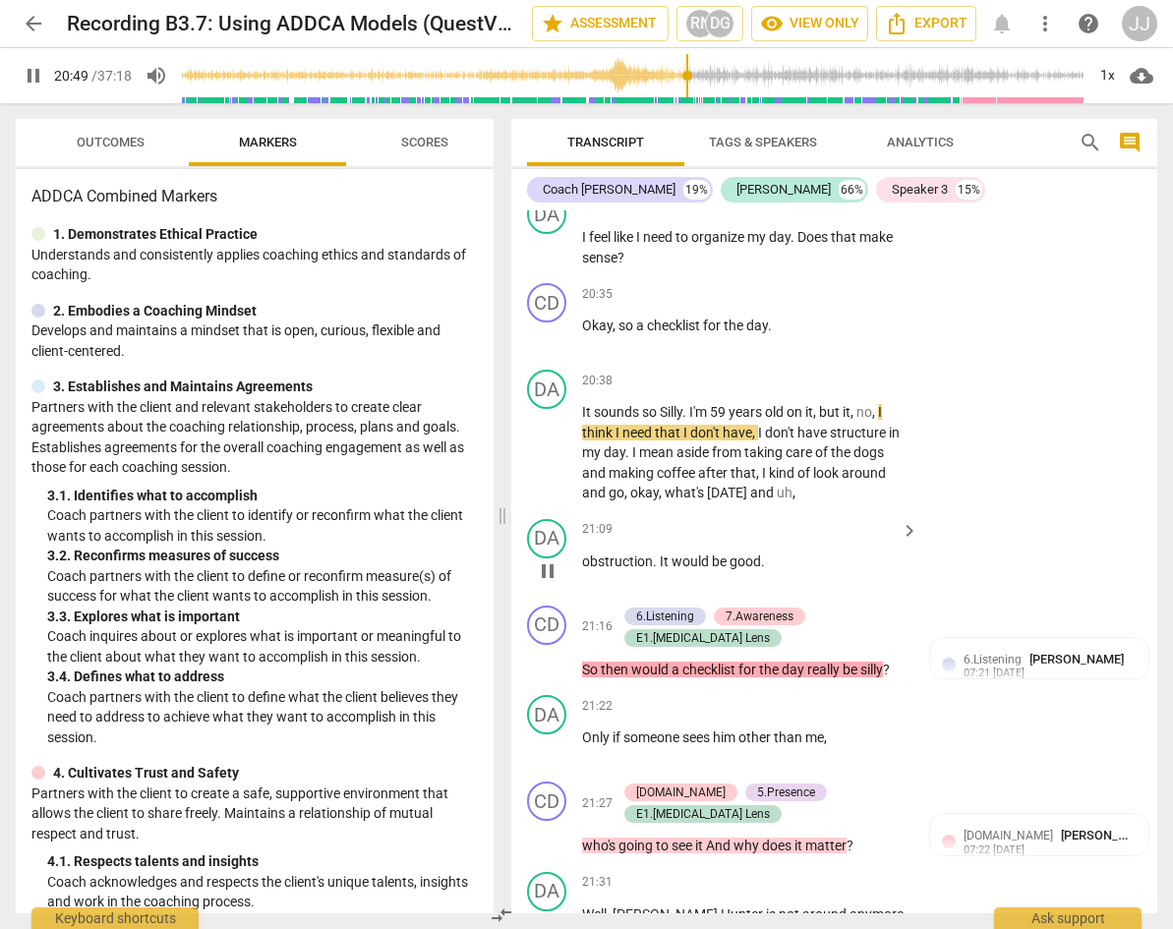
scroll to position [9766, 0]
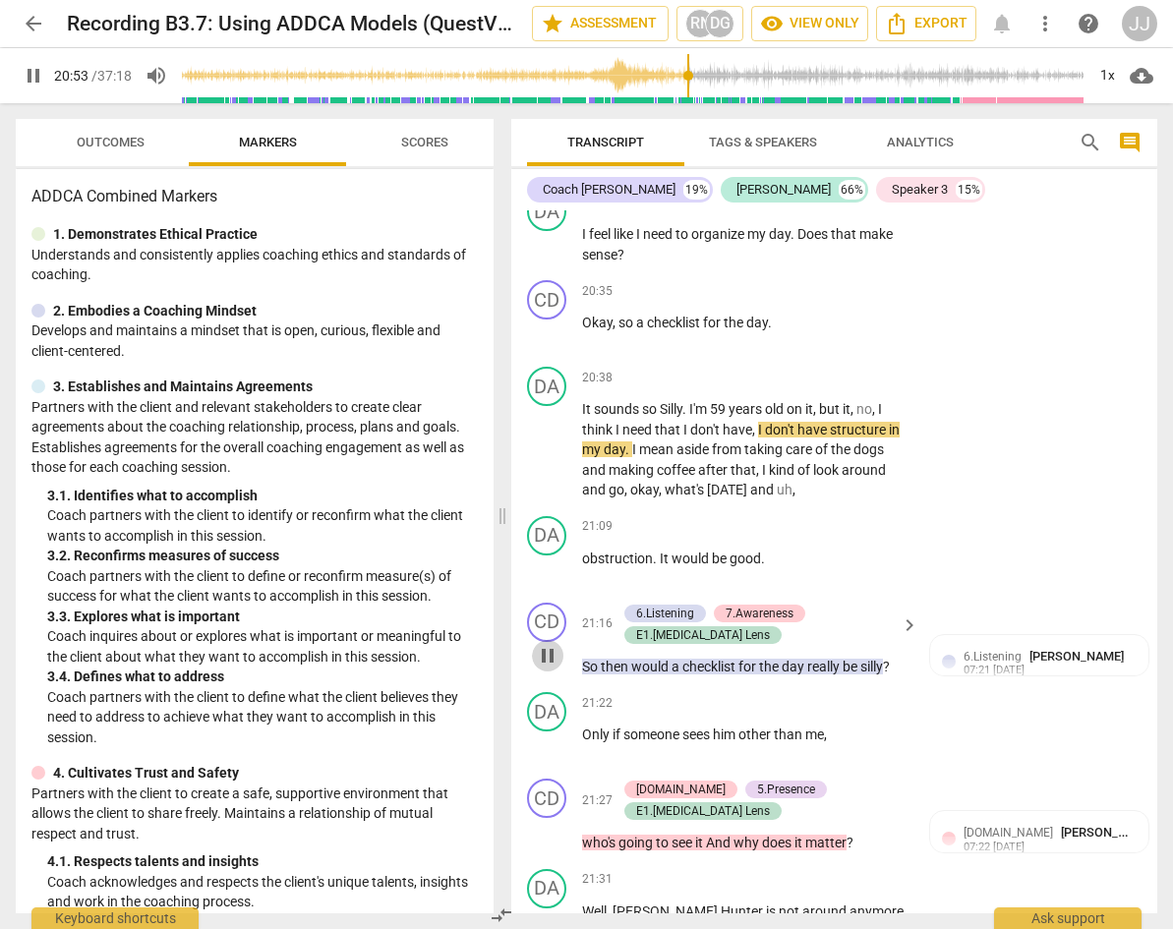
click at [552, 667] on span "pause" at bounding box center [548, 656] width 24 height 24
click at [552, 667] on span "play_arrow" at bounding box center [548, 656] width 24 height 24
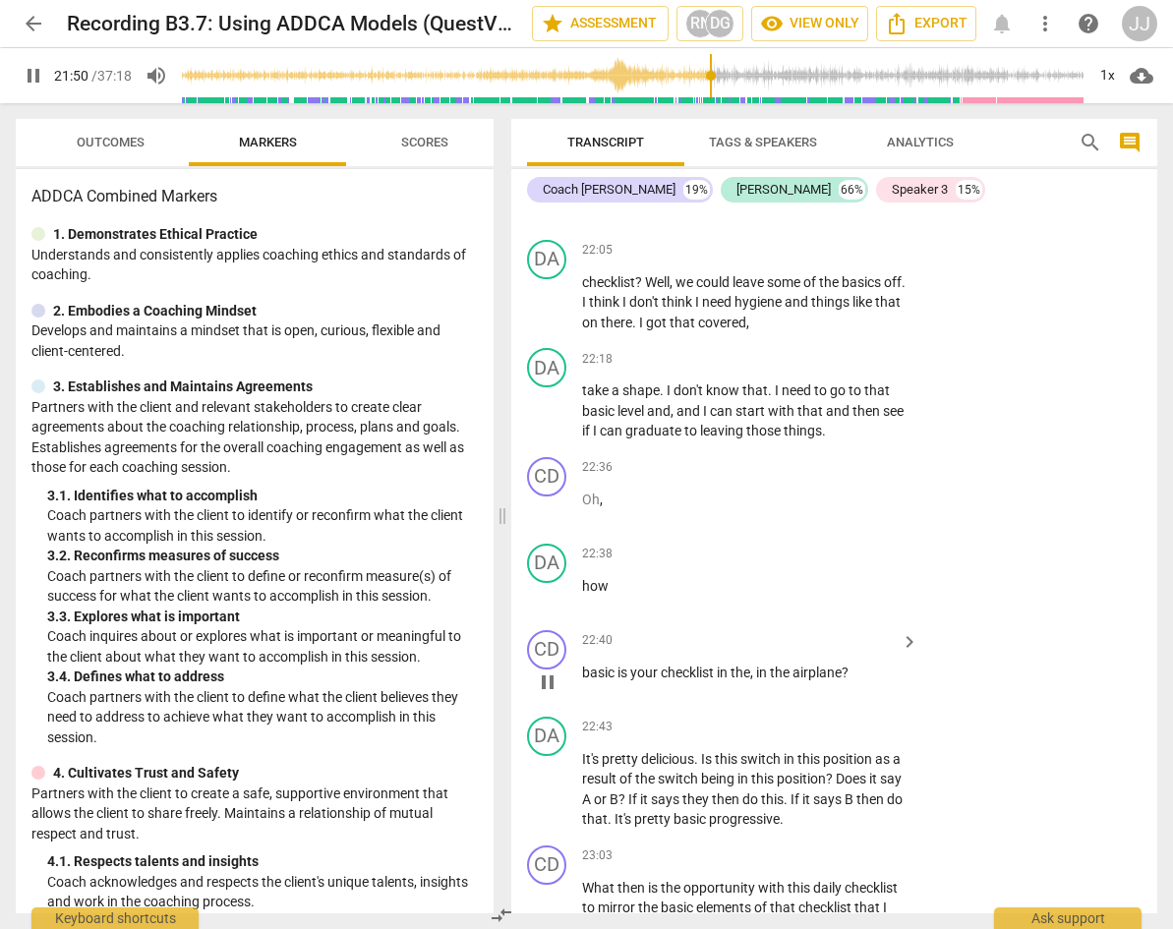
scroll to position [10767, 0]
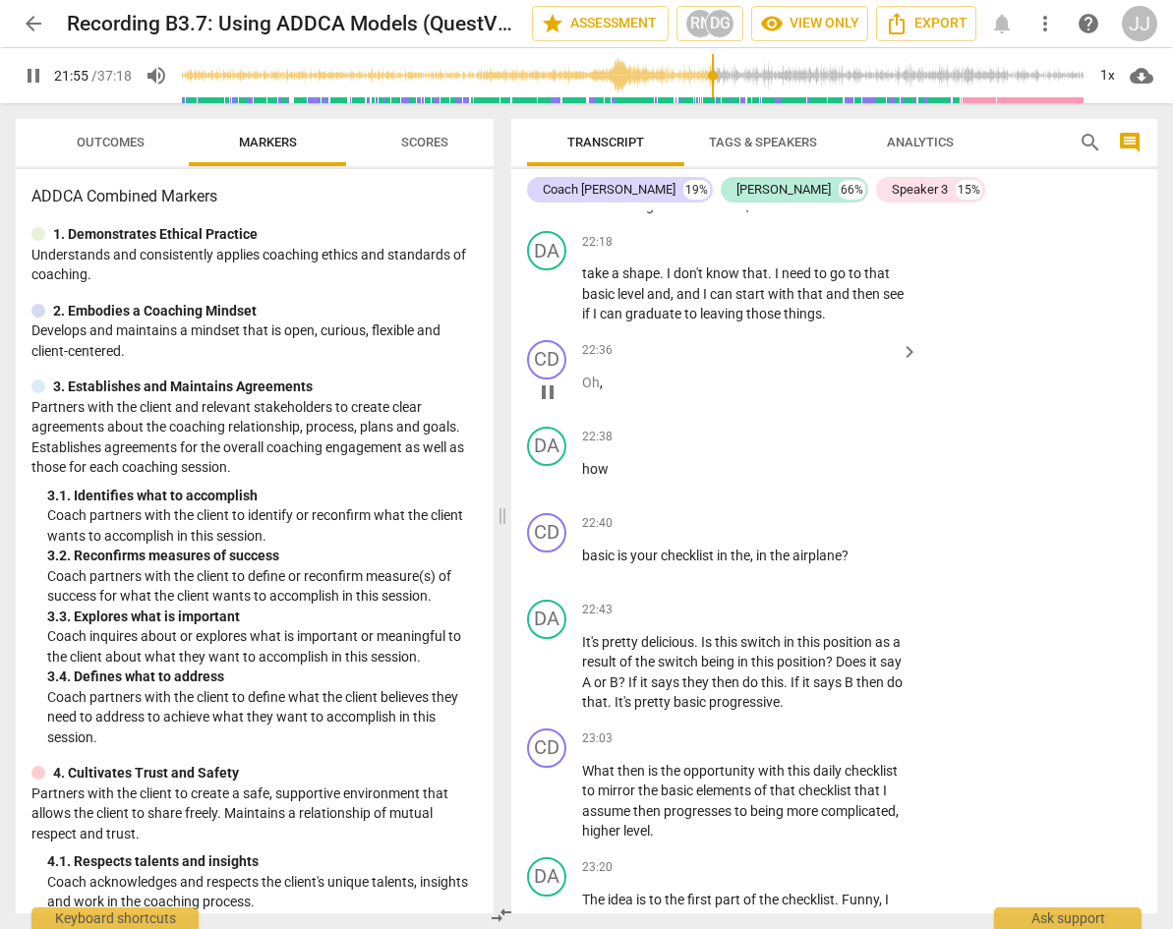
click at [549, 404] on span "pause" at bounding box center [548, 392] width 24 height 24
click at [549, 404] on span "play_arrow" at bounding box center [548, 392] width 24 height 24
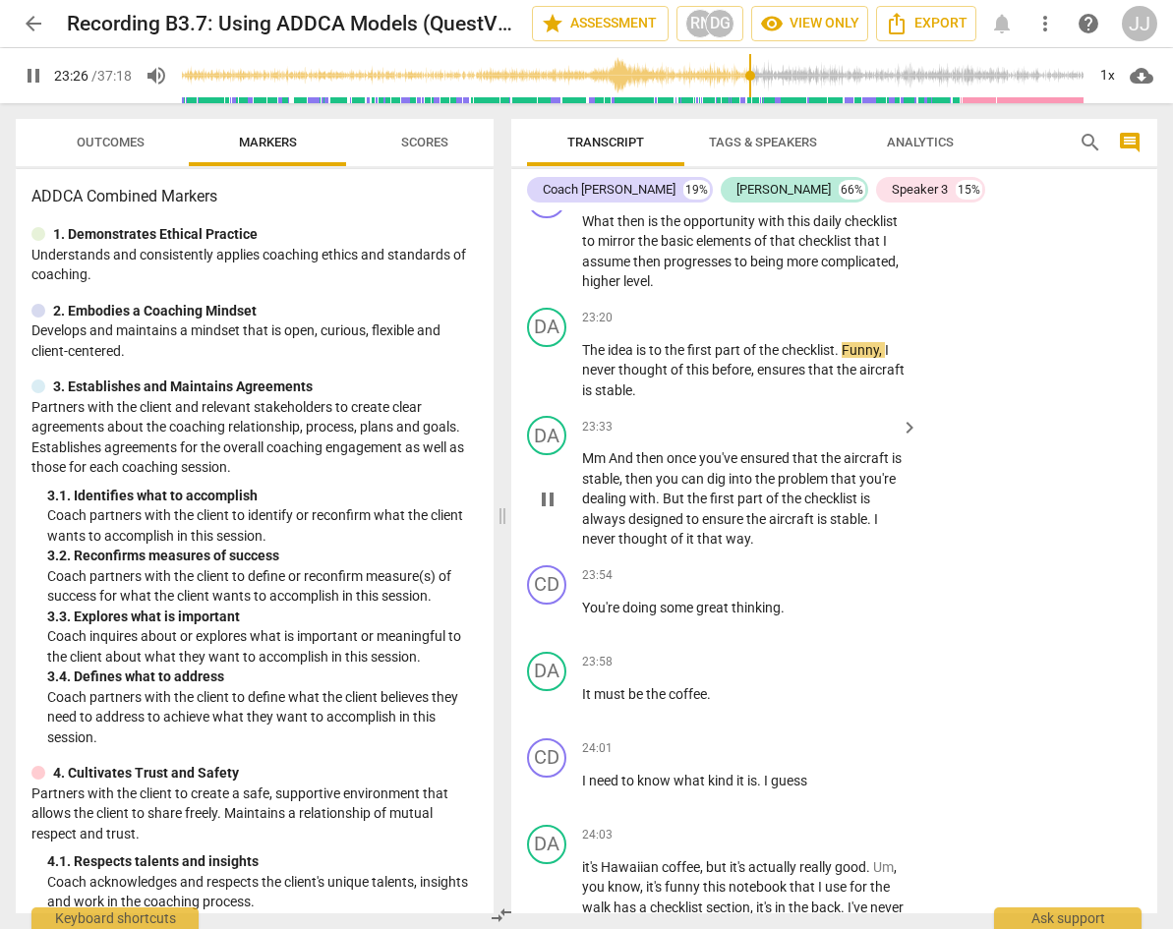
scroll to position [11317, 0]
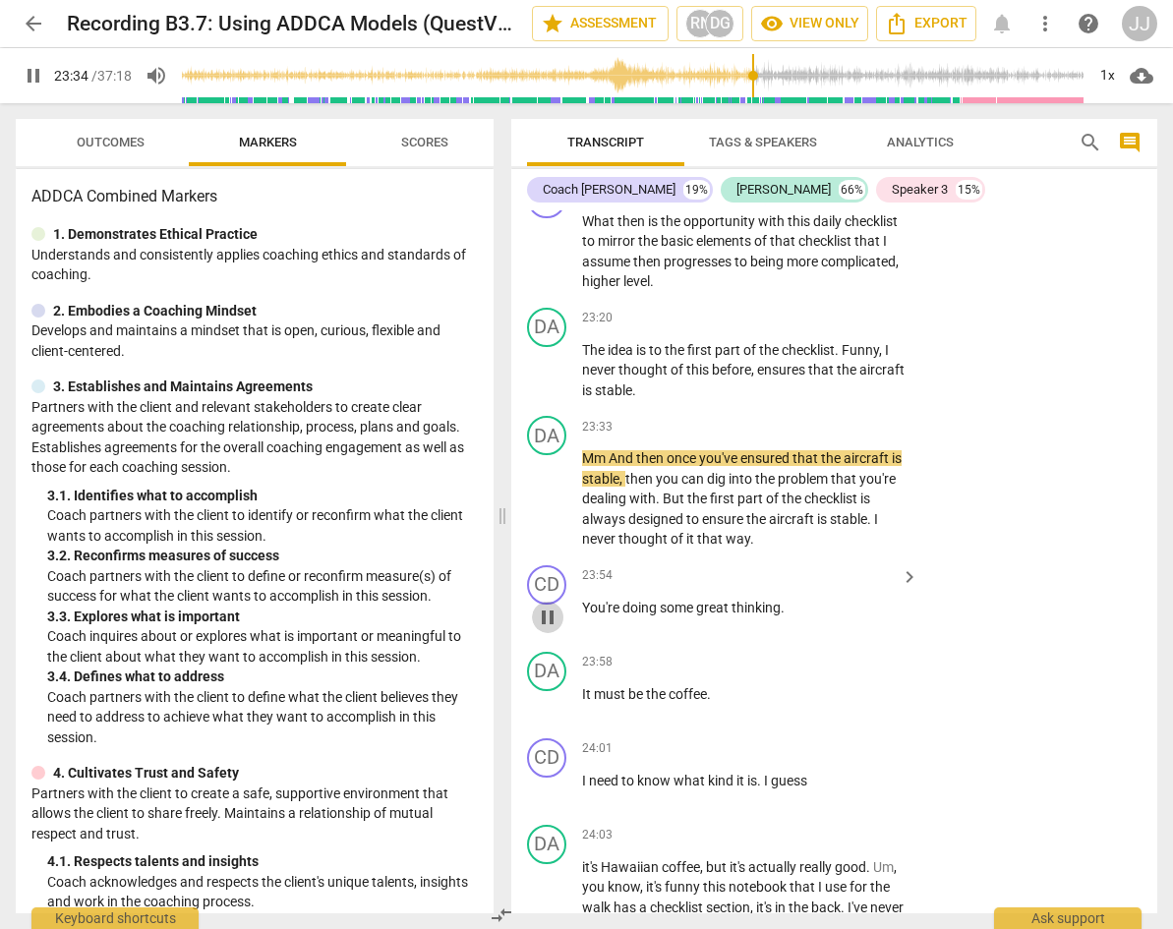
click at [553, 629] on span "pause" at bounding box center [548, 618] width 24 height 24
click at [553, 629] on span "play_arrow" at bounding box center [548, 618] width 24 height 24
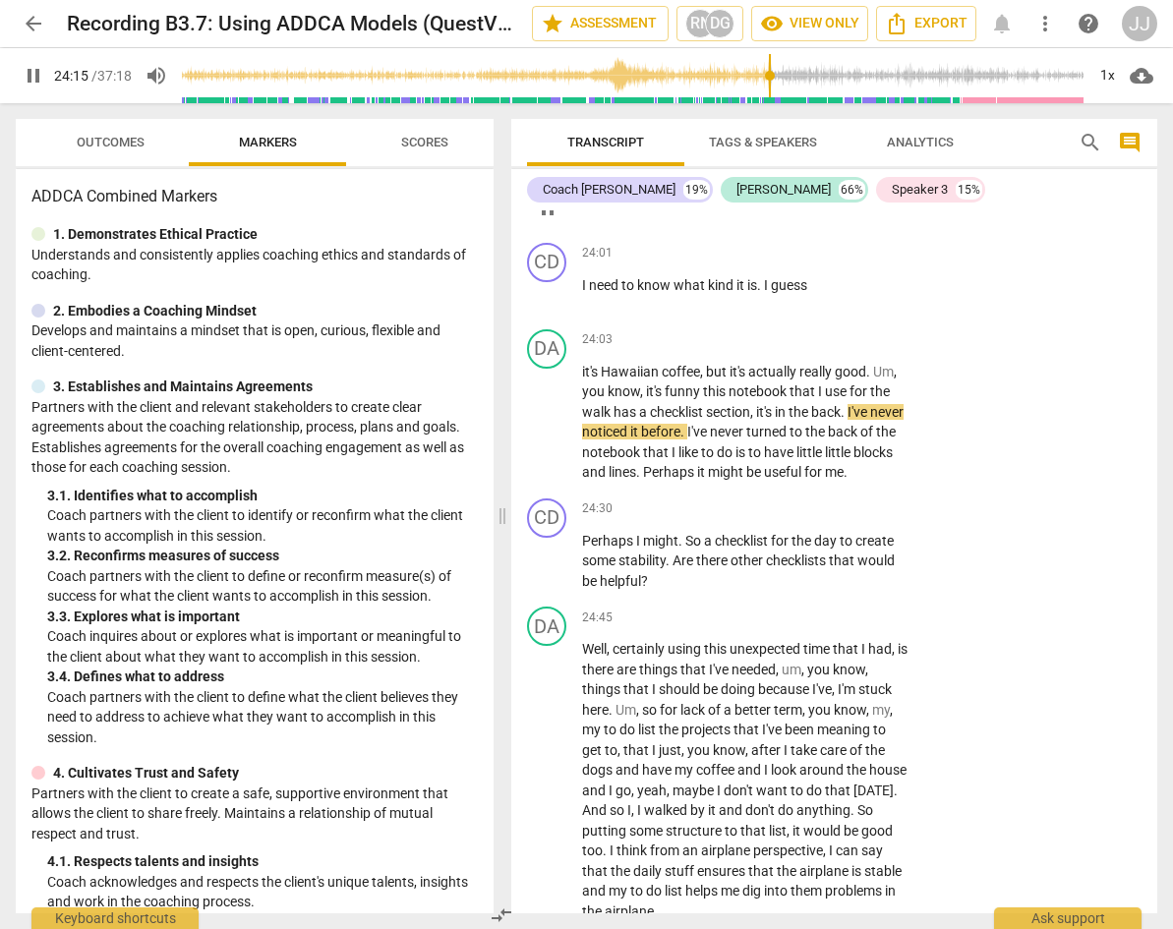
scroll to position [11813, 0]
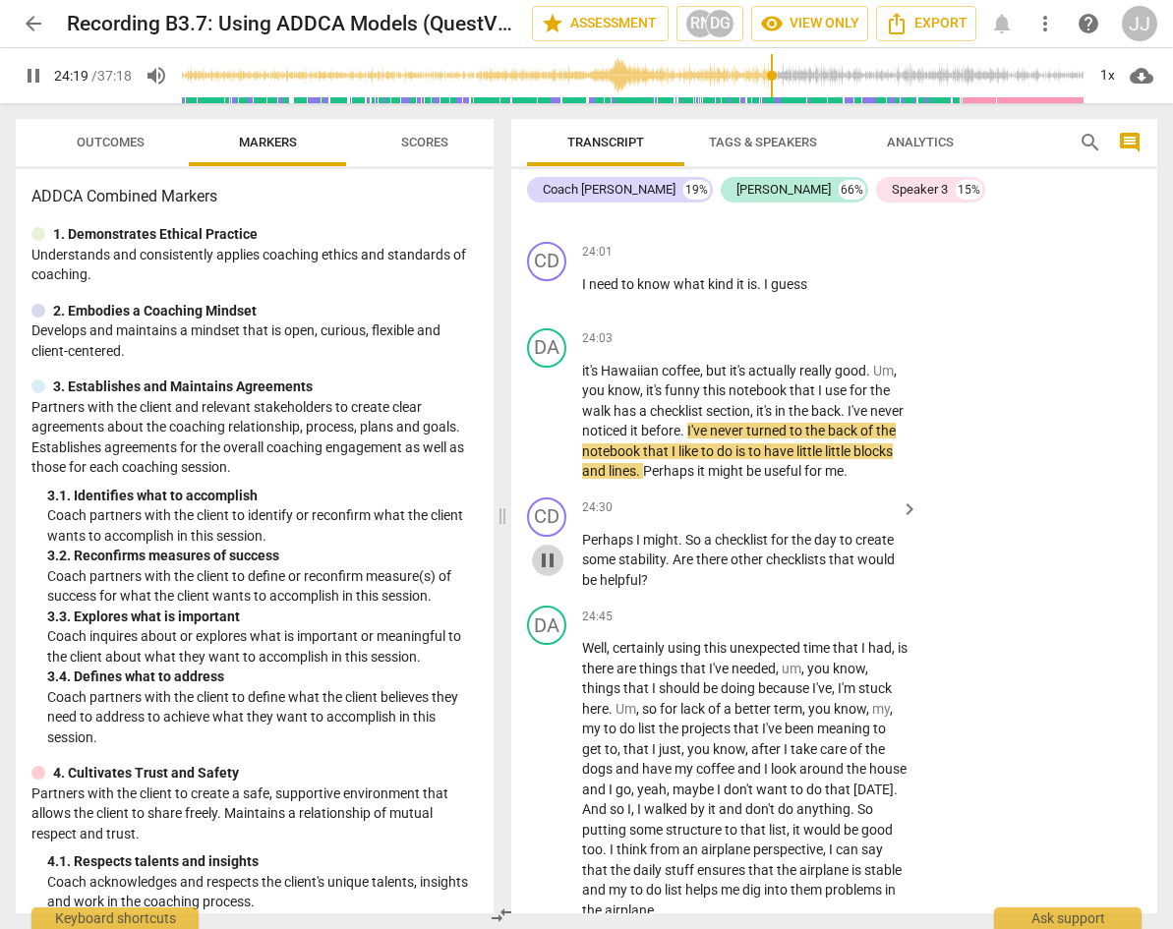
click at [549, 572] on span "pause" at bounding box center [548, 560] width 24 height 24
click at [549, 572] on span "play_arrow" at bounding box center [548, 560] width 24 height 24
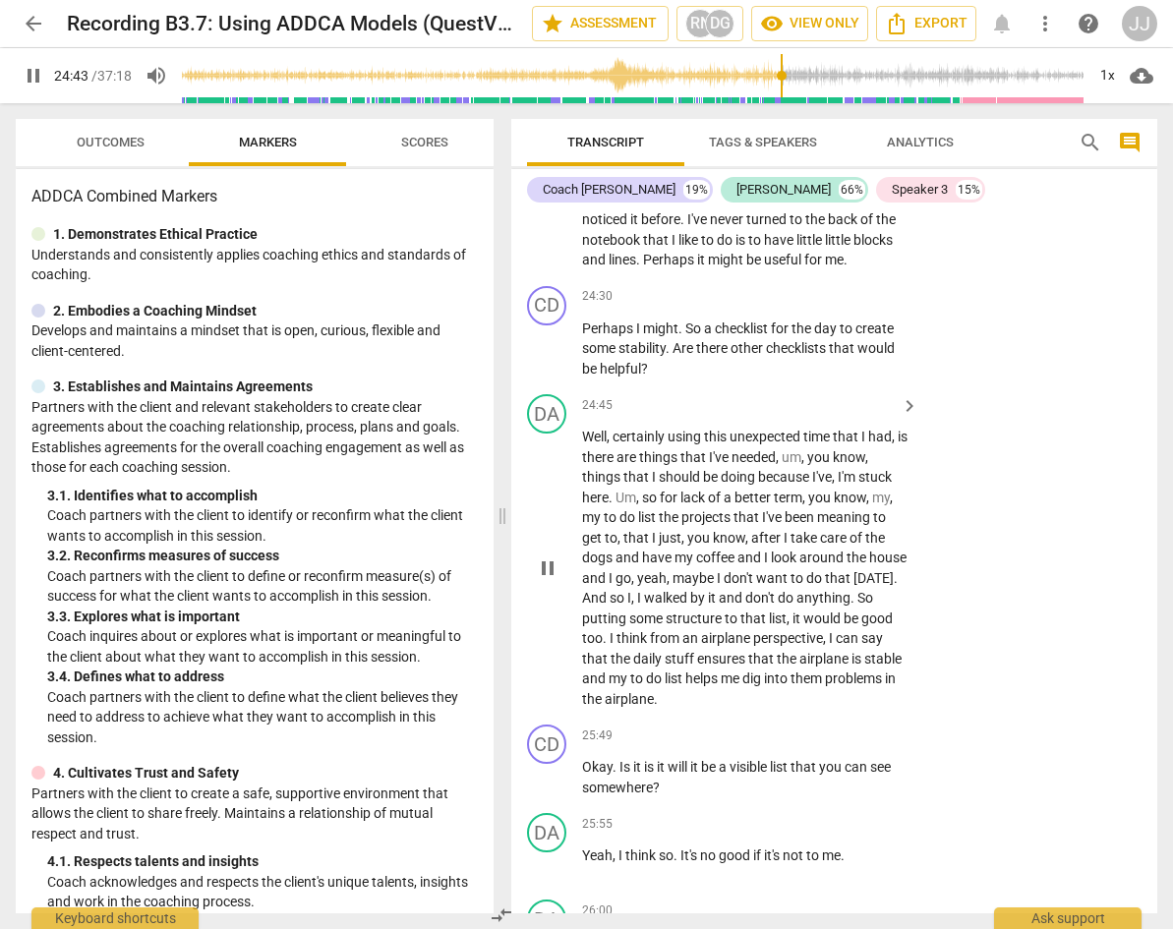
scroll to position [12156, 0]
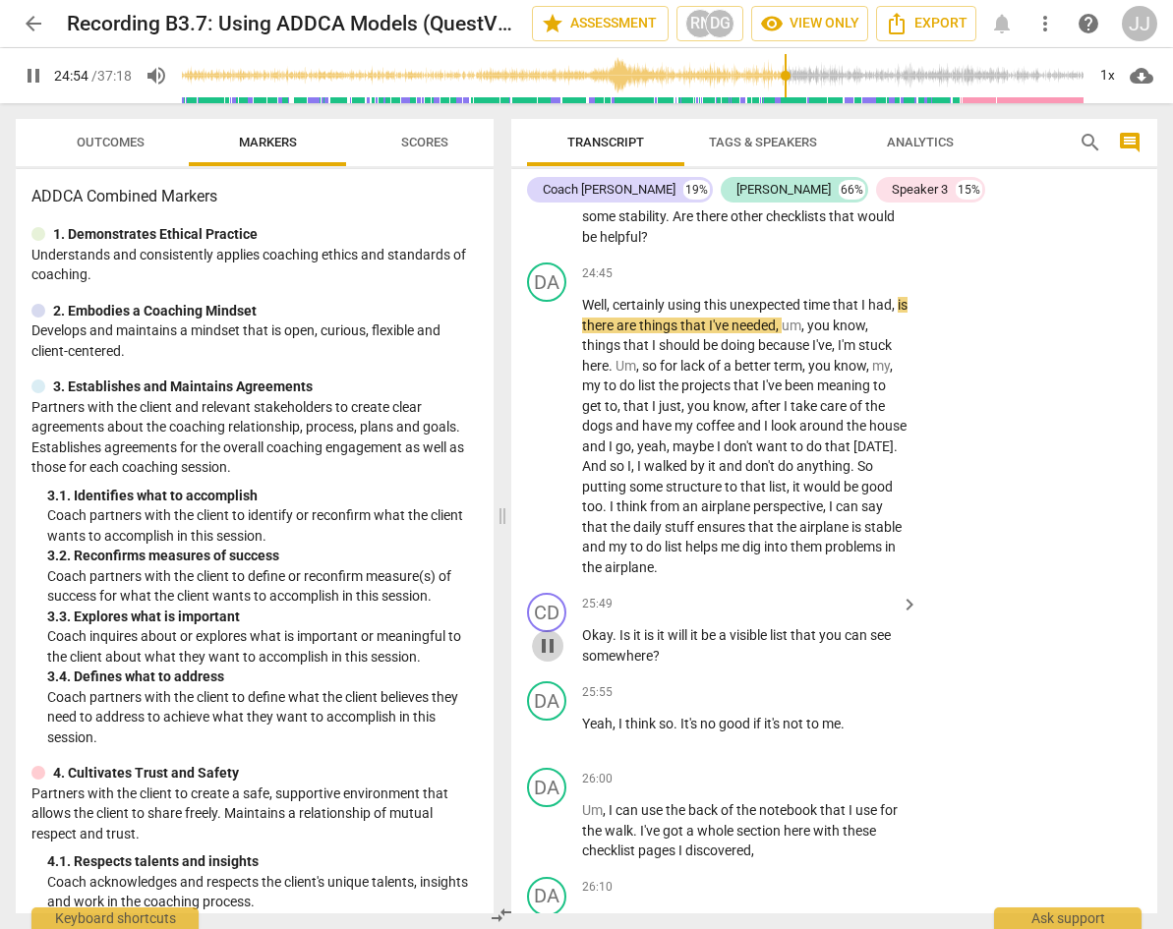
click at [551, 658] on span "pause" at bounding box center [548, 646] width 24 height 24
click at [551, 658] on span "play_arrow" at bounding box center [548, 646] width 24 height 24
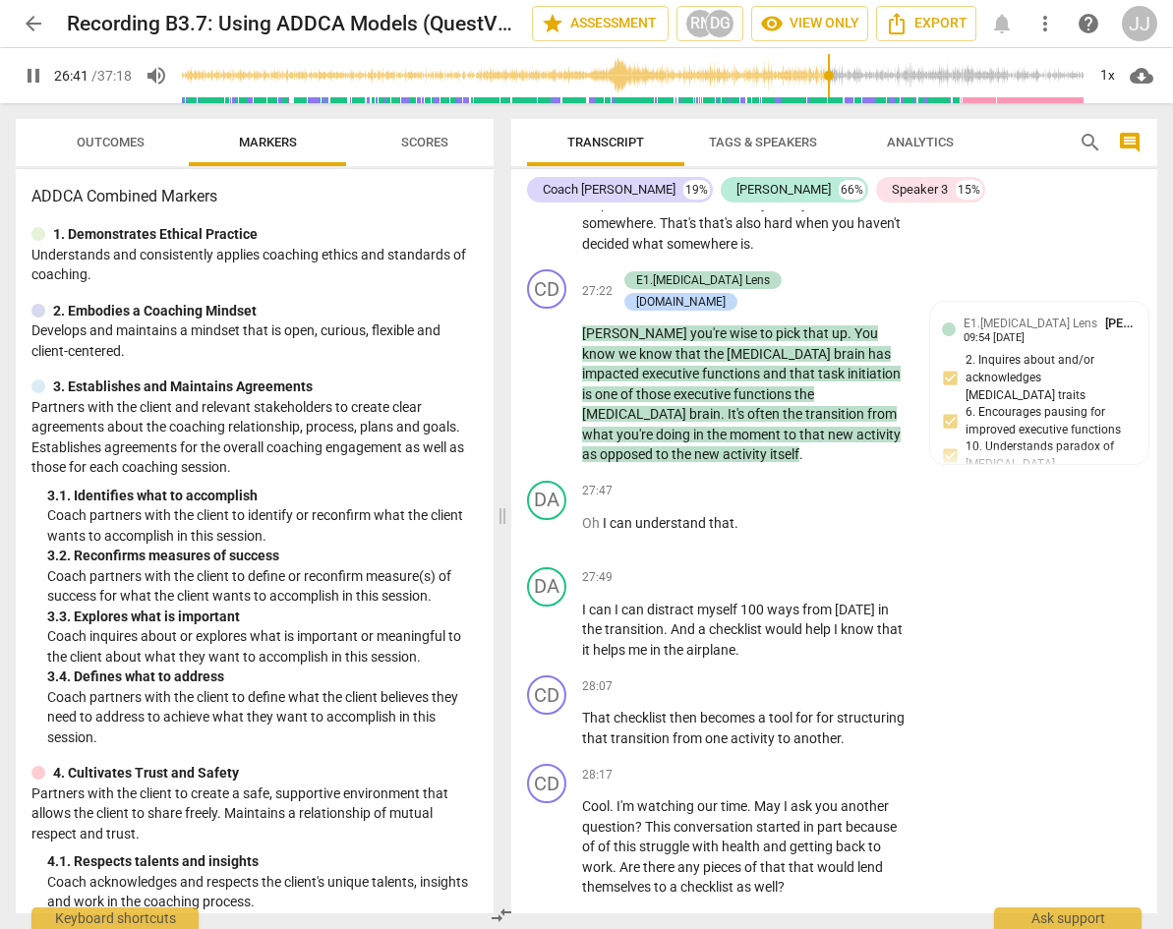
scroll to position [13300, 0]
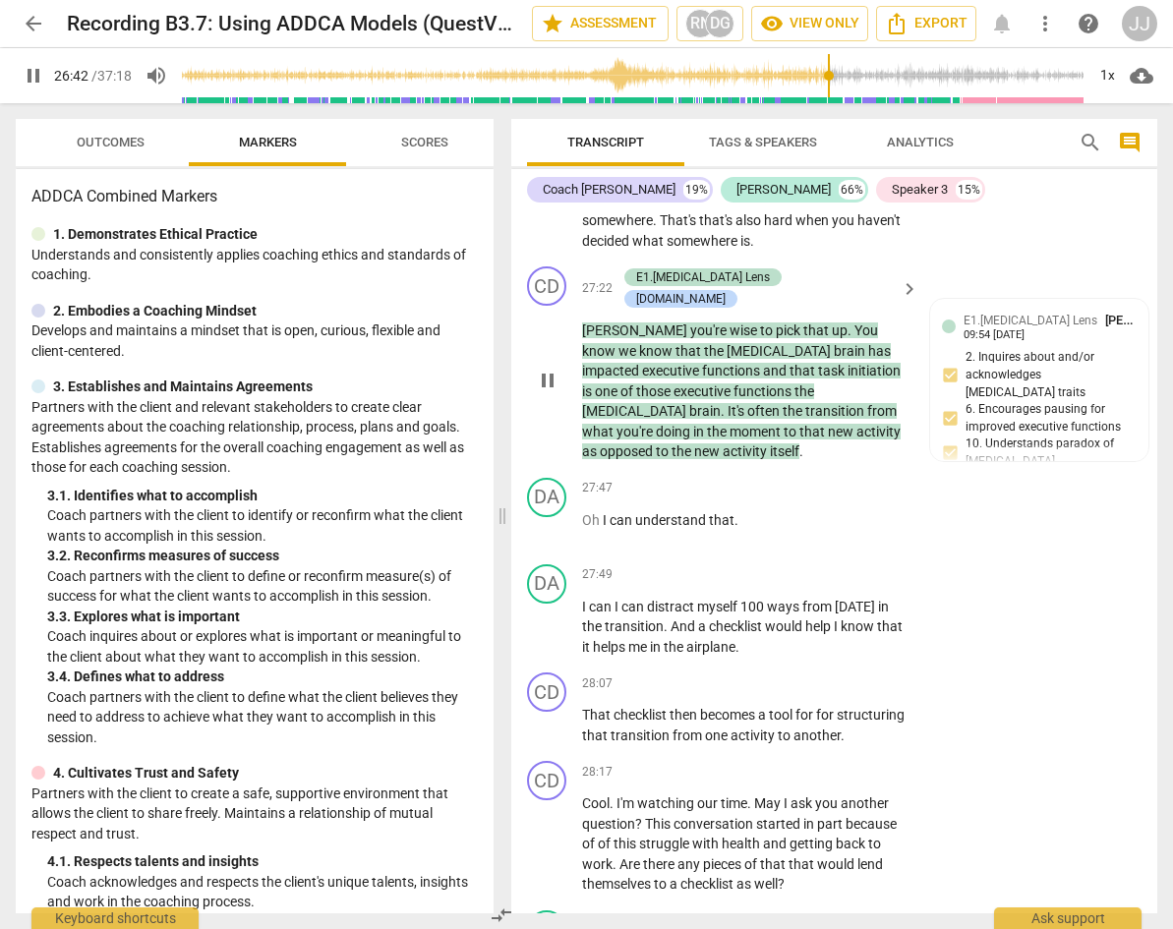
click at [559, 392] on span "pause" at bounding box center [547, 381] width 31 height 24
click at [558, 392] on span "play_arrow" at bounding box center [548, 381] width 24 height 24
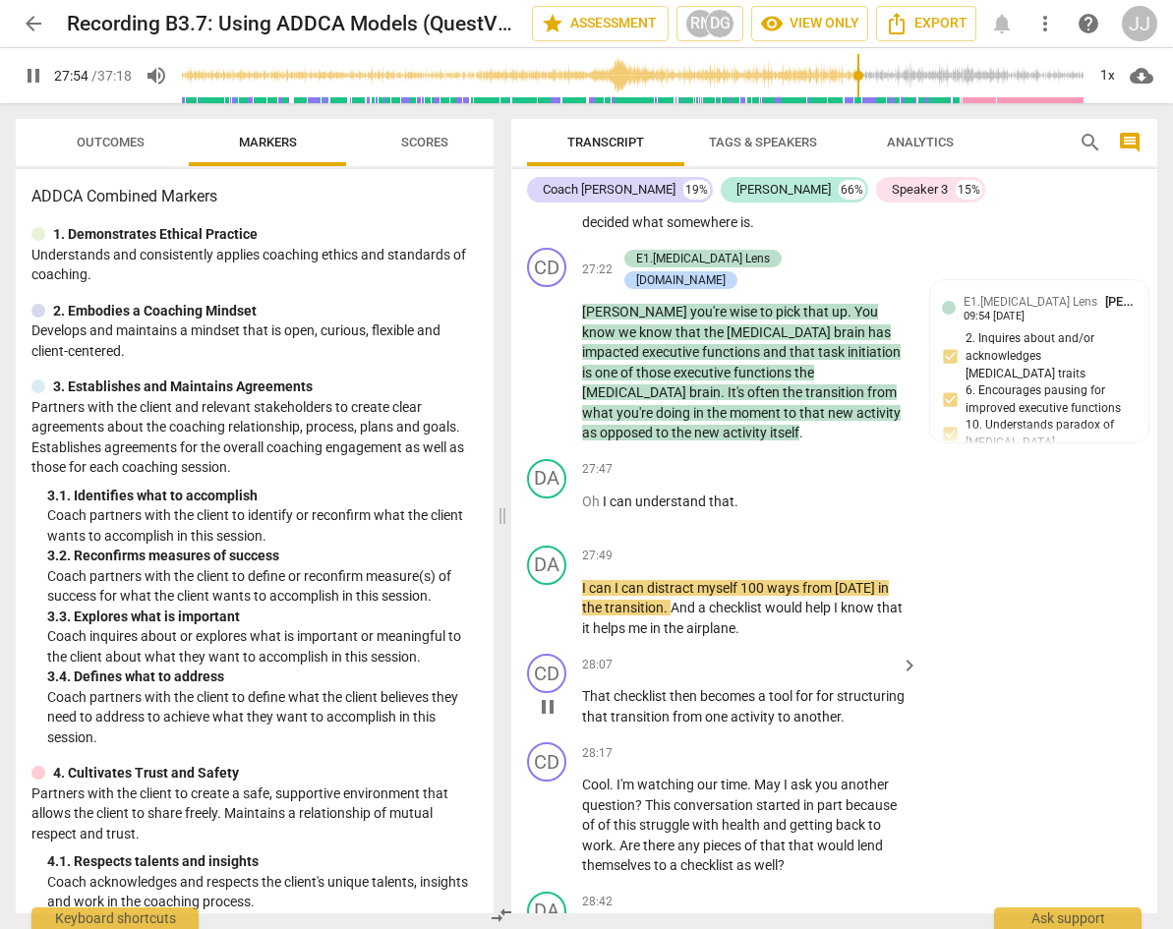
scroll to position [13458, 0]
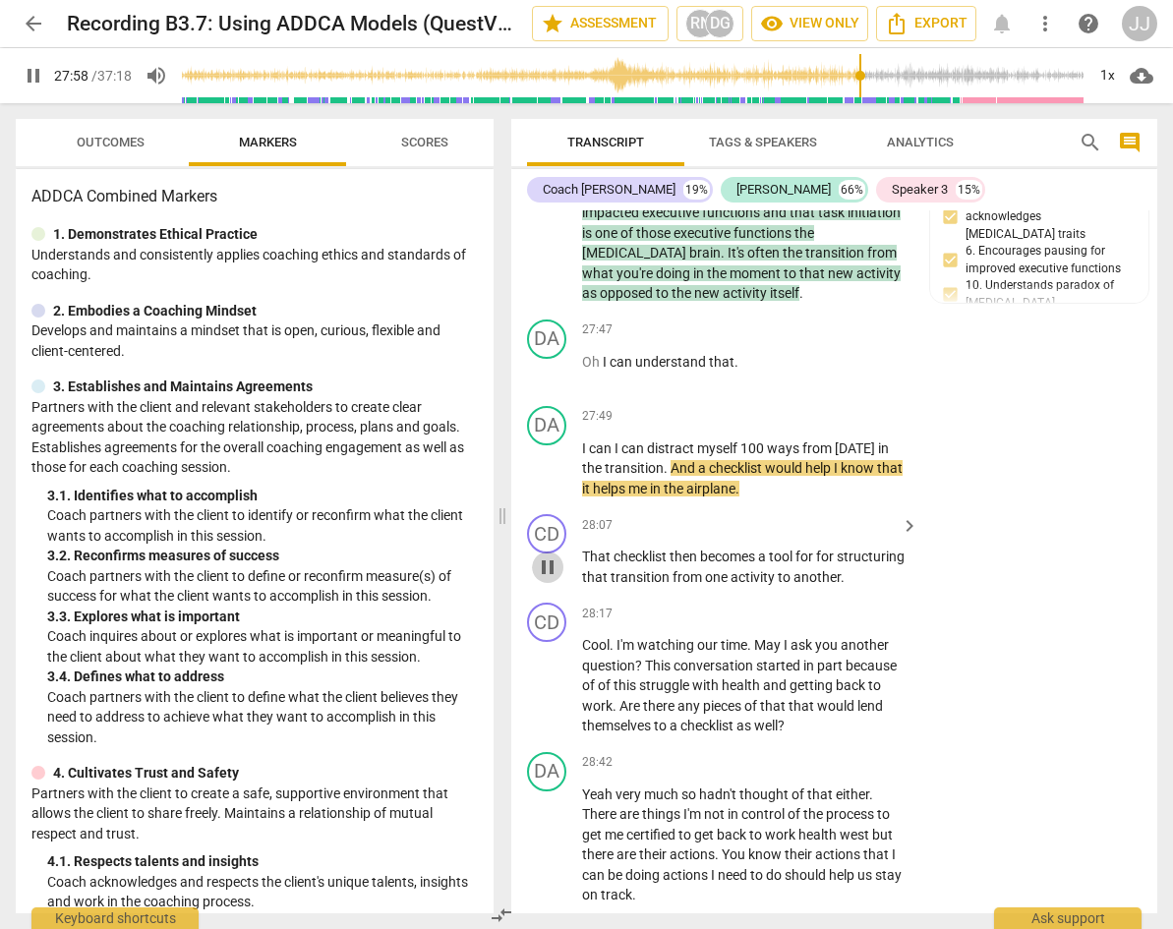
click at [546, 579] on span "pause" at bounding box center [548, 567] width 24 height 24
click at [546, 579] on span "play_arrow" at bounding box center [548, 567] width 24 height 24
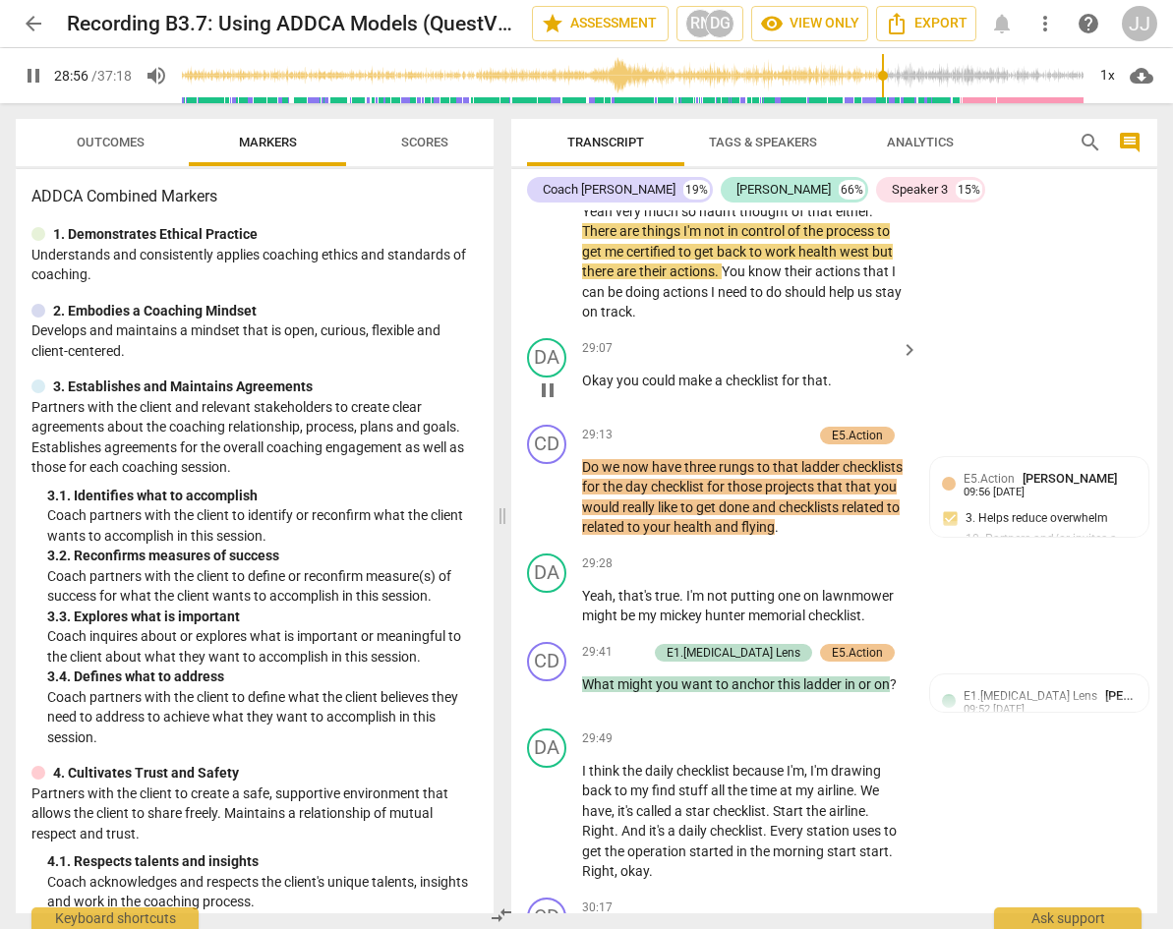
scroll to position [14147, 0]
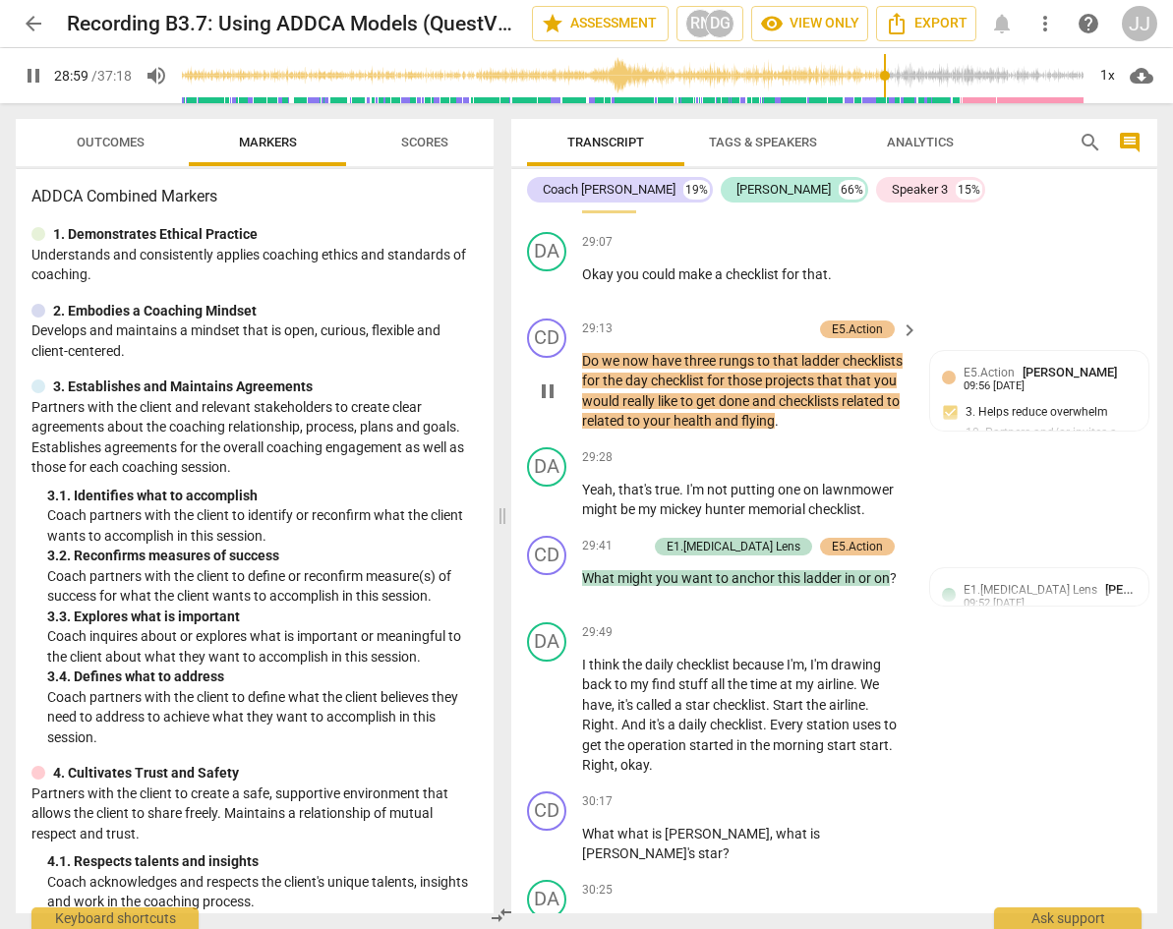
click at [539, 403] on span "pause" at bounding box center [548, 391] width 24 height 24
click at [539, 403] on span "play_arrow" at bounding box center [548, 391] width 24 height 24
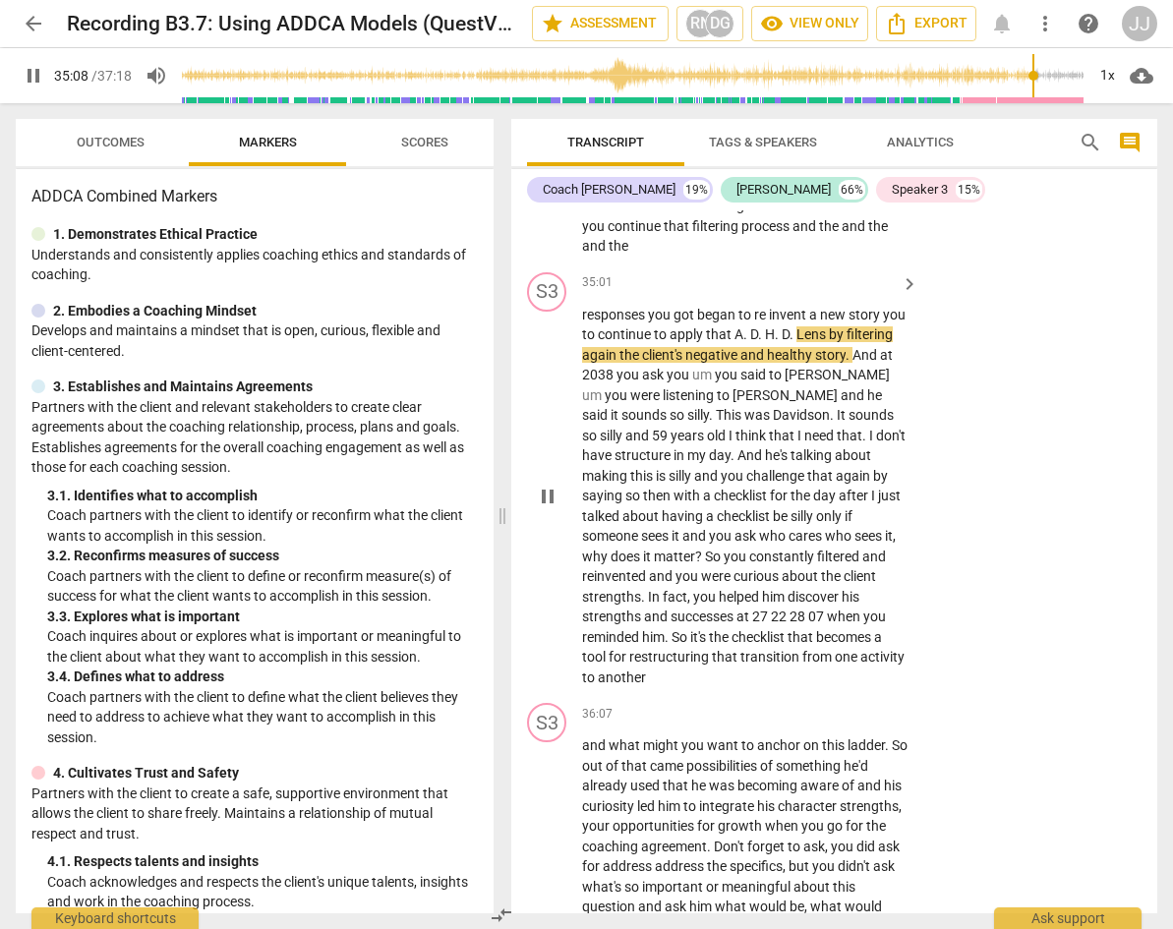
scroll to position [16916, 0]
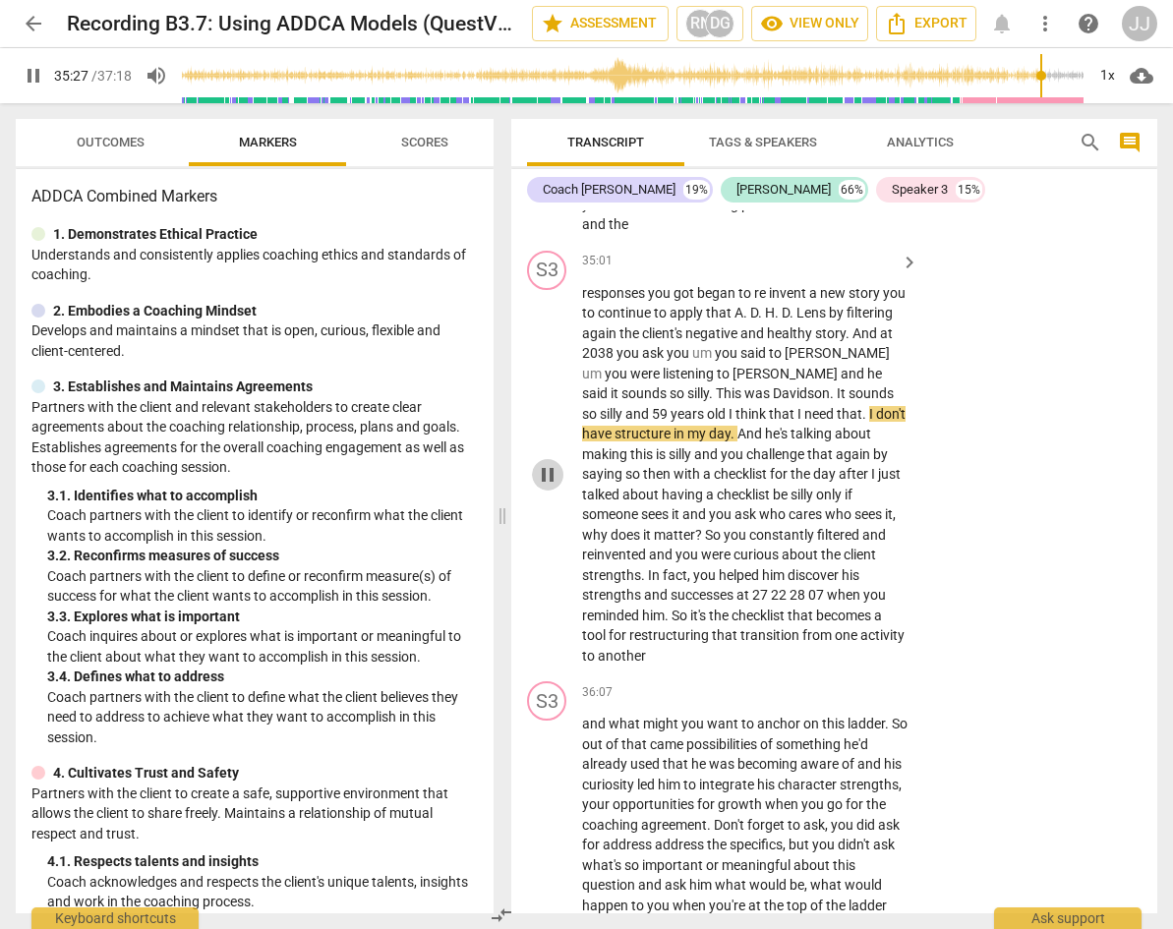
click at [556, 487] on span "pause" at bounding box center [548, 475] width 24 height 24
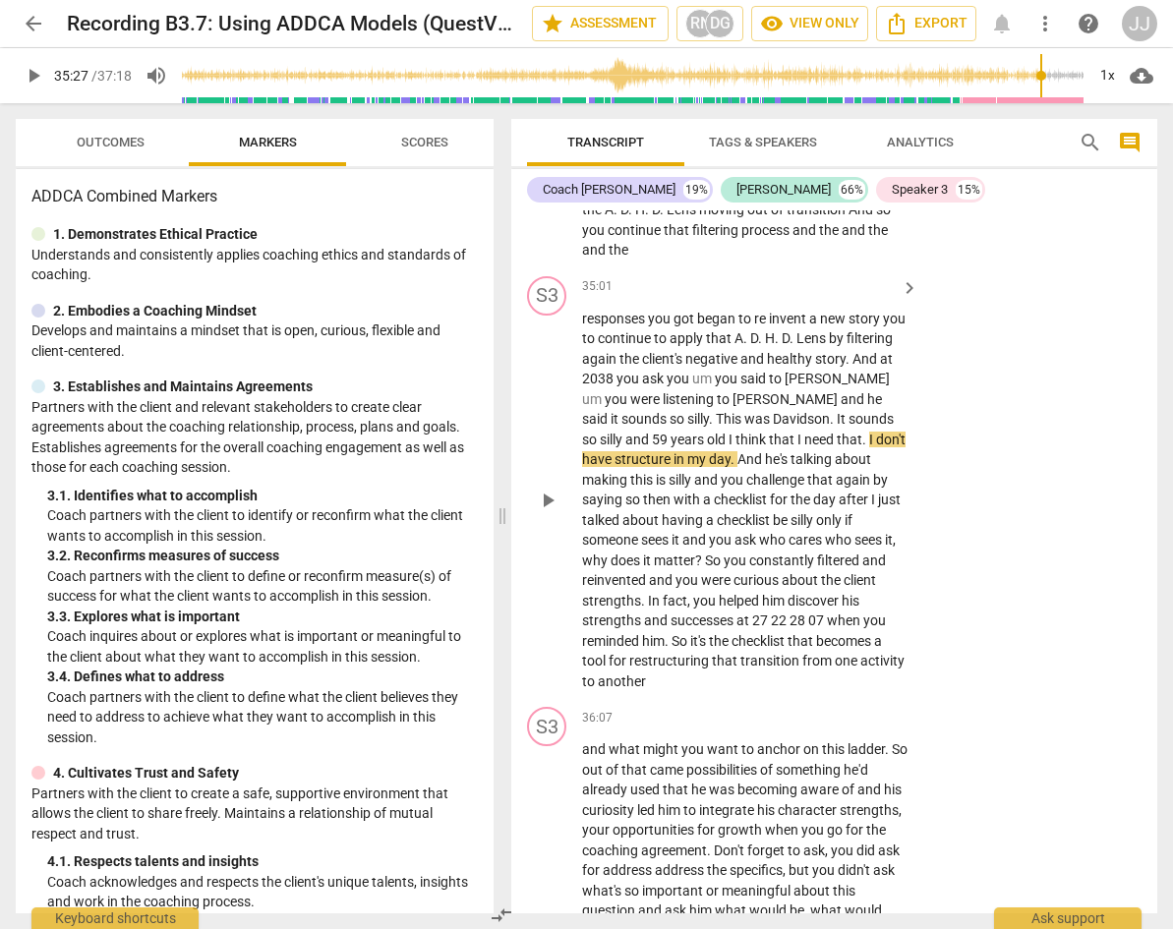
scroll to position [16891, 0]
click at [543, 511] on span "play_arrow" at bounding box center [548, 500] width 24 height 24
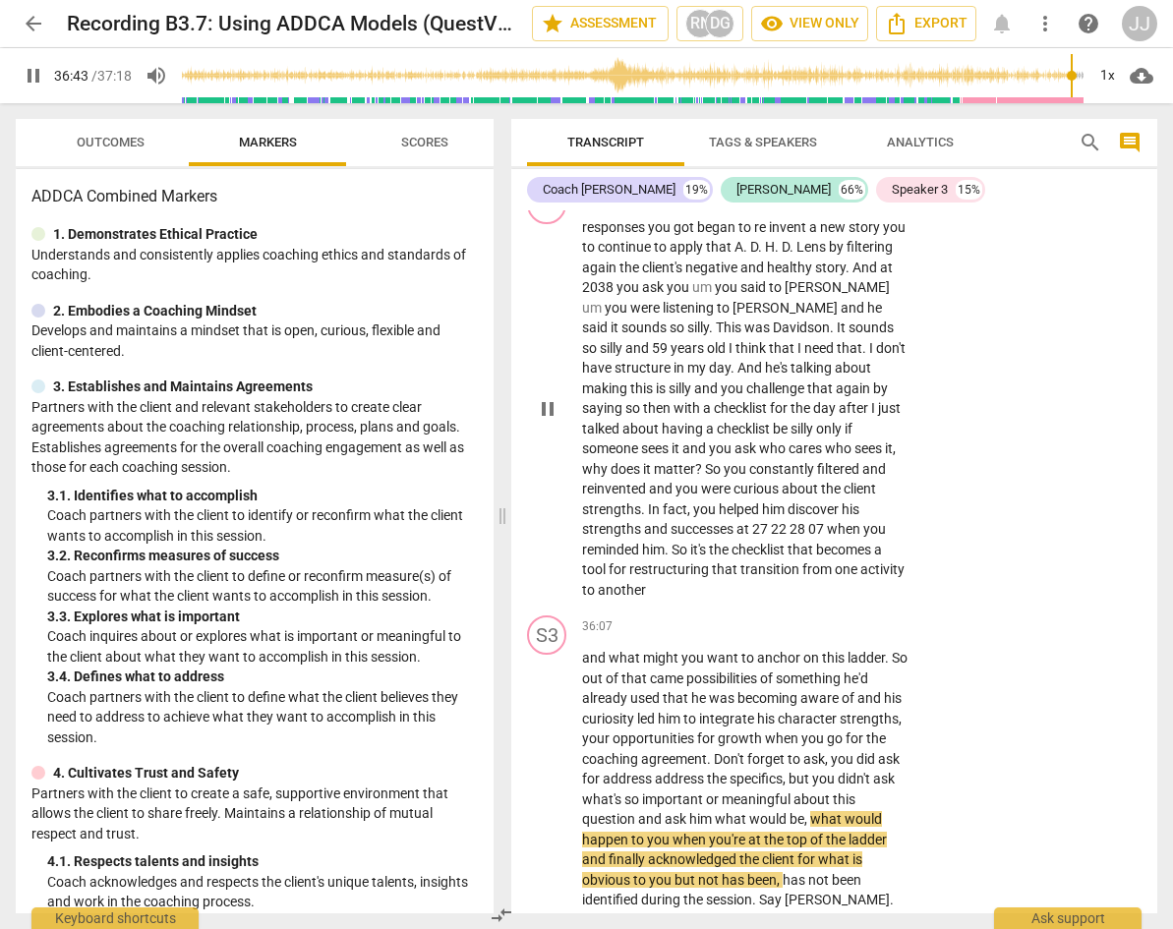
scroll to position [17310, 0]
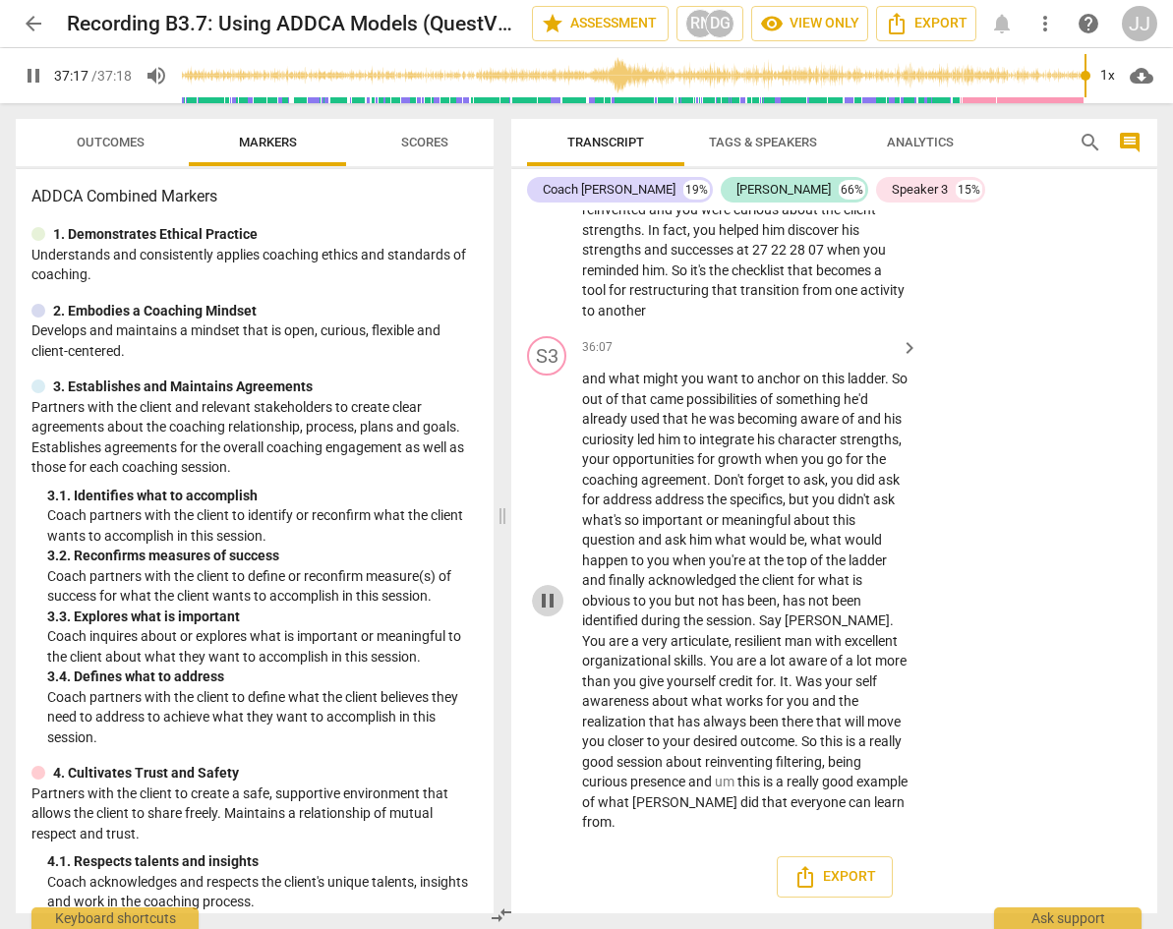
click at [537, 597] on span "pause" at bounding box center [548, 601] width 24 height 24
type input "2238"
